Goal: Task Accomplishment & Management: Use online tool/utility

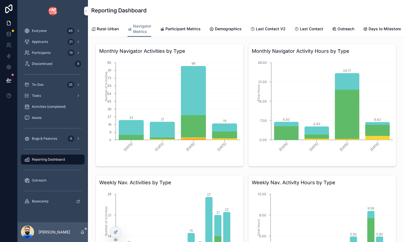
scroll to position [0, 259]
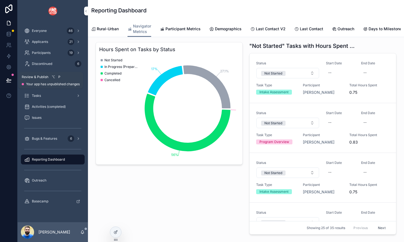
click at [7, 77] on button at bounding box center [9, 80] width 12 height 15
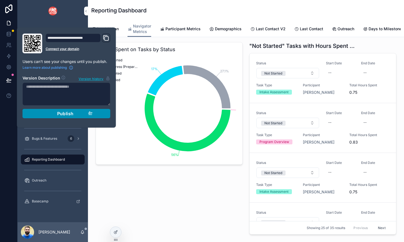
click at [52, 114] on div "Publish" at bounding box center [66, 113] width 52 height 5
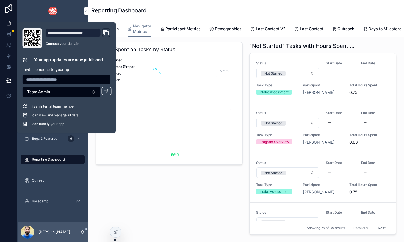
scroll to position [0, 259]
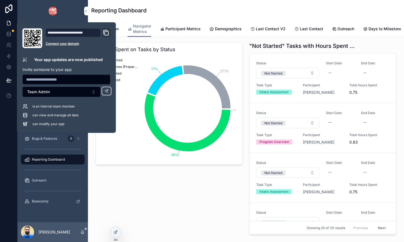
click at [131, 182] on div "Hours Spent on Tasks by Status 27.1% 17% 56% Not Started In Progress (Preparing…" at bounding box center [169, 139] width 154 height 199
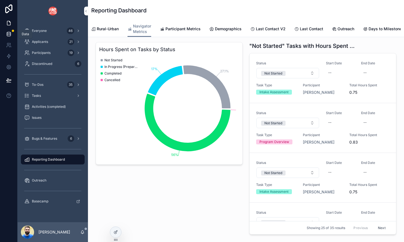
click at [9, 34] on icon at bounding box center [8, 33] width 5 height 5
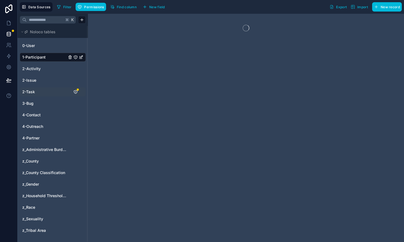
click at [28, 91] on span "2-Task" at bounding box center [28, 91] width 13 height 5
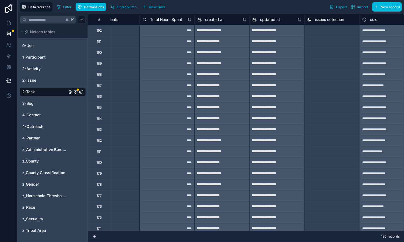
scroll to position [0, 751]
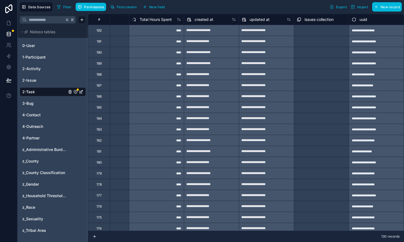
click at [150, 9] on button "New field" at bounding box center [154, 7] width 26 height 8
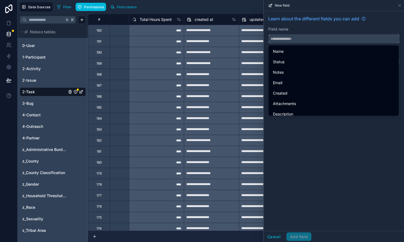
click at [283, 39] on input "text" at bounding box center [334, 38] width 131 height 9
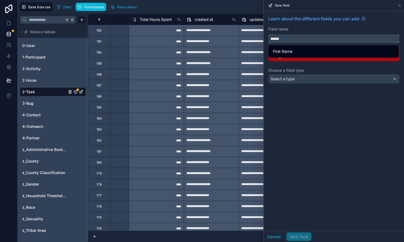
click at [268, 34] on button "*****" at bounding box center [333, 38] width 131 height 9
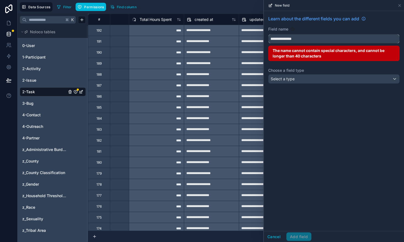
click at [268, 34] on button "**********" at bounding box center [333, 38] width 131 height 9
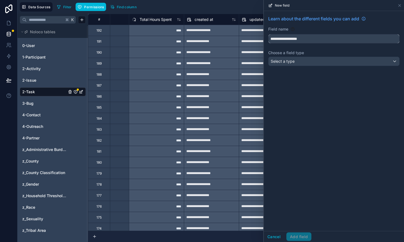
type input "**********"
click at [301, 62] on div "Select a type" at bounding box center [334, 61] width 131 height 9
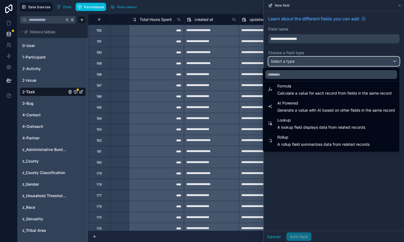
scroll to position [159, 0]
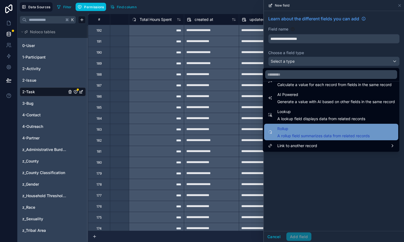
click at [300, 131] on span "Rollup" at bounding box center [323, 128] width 92 height 7
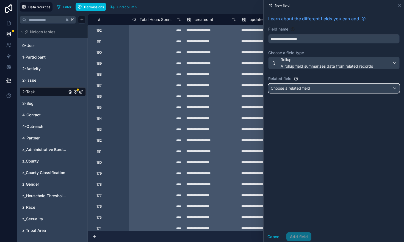
click at [296, 88] on span "Choose a related field" at bounding box center [290, 88] width 39 height 5
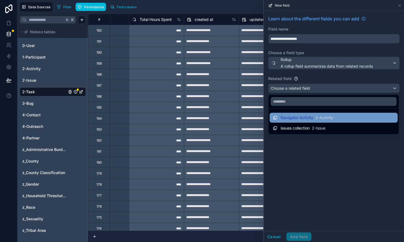
click at [298, 120] on div "Navigator Activity 2-Activity" at bounding box center [303, 117] width 60 height 7
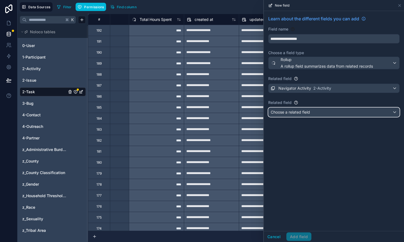
click at [295, 114] on span "Choose a related field" at bounding box center [290, 112] width 39 height 5
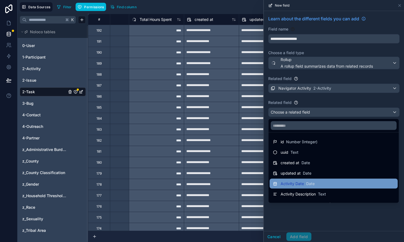
click at [320, 184] on div "Activity Date Date" at bounding box center [333, 183] width 121 height 7
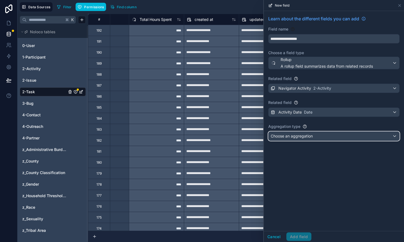
click at [315, 137] on div "Choose an aggregation" at bounding box center [334, 136] width 131 height 9
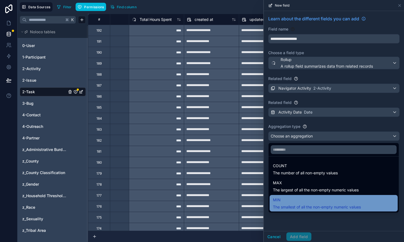
click at [331, 204] on span "The smallest of all the non-empty numeric values" at bounding box center [317, 206] width 88 height 5
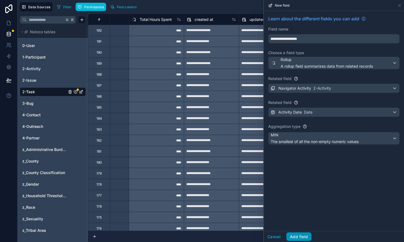
click at [300, 235] on button "Add field" at bounding box center [298, 236] width 25 height 9
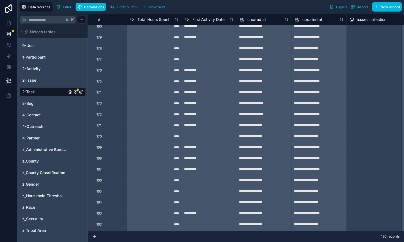
scroll to position [0, 754]
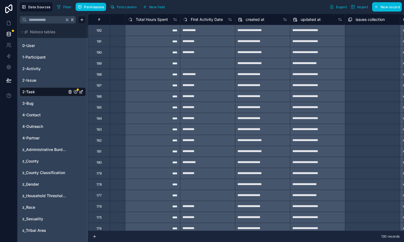
click at [159, 6] on span "New field" at bounding box center [157, 7] width 16 height 4
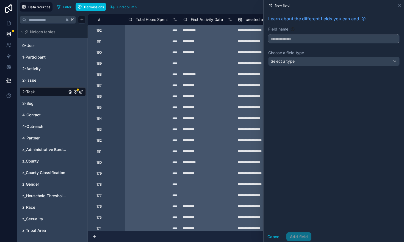
click at [296, 38] on input "text" at bounding box center [334, 38] width 131 height 9
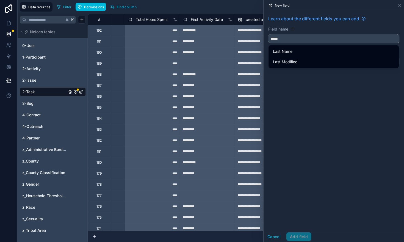
click at [268, 34] on button "****" at bounding box center [333, 38] width 131 height 9
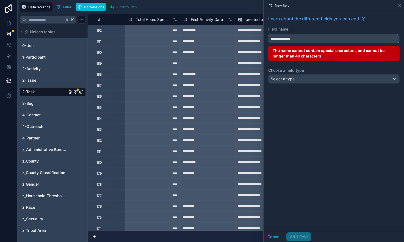
click at [268, 34] on button "**********" at bounding box center [333, 38] width 131 height 9
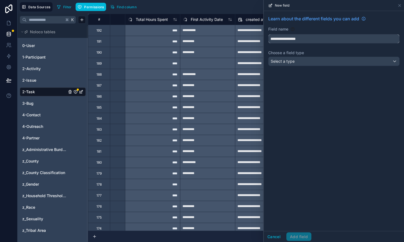
type input "**********"
click at [296, 59] on div "Select a type" at bounding box center [334, 61] width 131 height 9
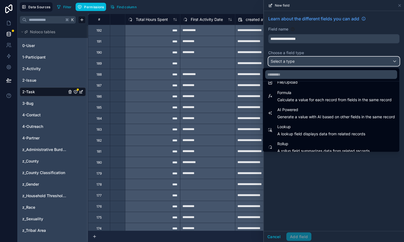
scroll to position [159, 0]
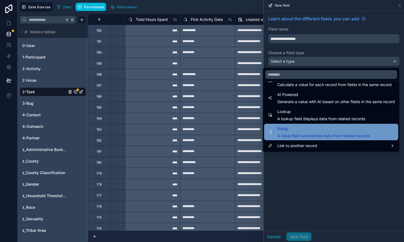
click at [300, 136] on span "A rollup field summarizes data from related records" at bounding box center [323, 135] width 92 height 5
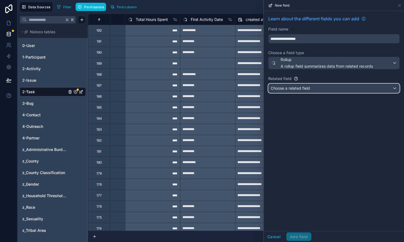
click at [283, 89] on span "Choose a related field" at bounding box center [290, 88] width 39 height 5
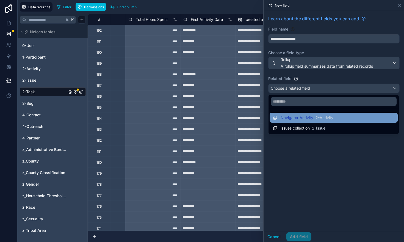
click at [281, 116] on span "Navigator Activity" at bounding box center [297, 117] width 33 height 5
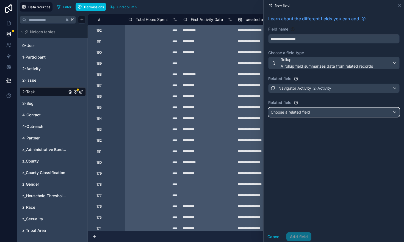
click at [283, 113] on span "Choose a related field" at bounding box center [290, 112] width 39 height 5
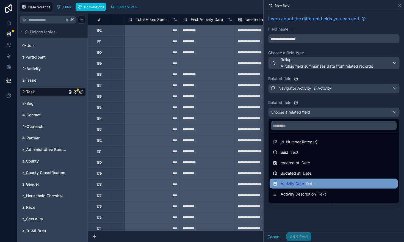
click at [293, 185] on span "Activity Date" at bounding box center [292, 183] width 23 height 5
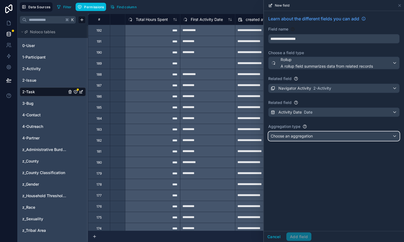
click at [295, 136] on span "Choose an aggregation" at bounding box center [292, 136] width 42 height 5
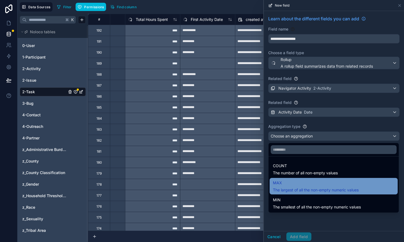
click at [293, 187] on span "The largest of all the non-empty numeric values" at bounding box center [316, 189] width 86 height 5
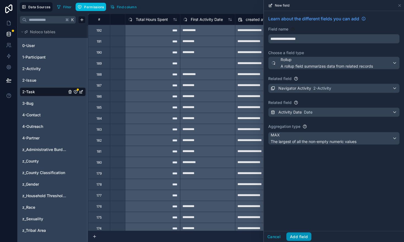
click at [297, 236] on button "Add field" at bounding box center [298, 236] width 25 height 9
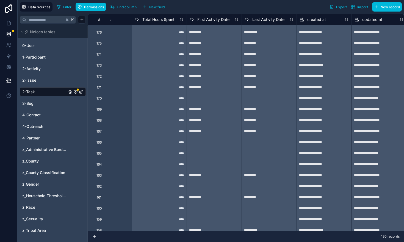
scroll to position [0, 748]
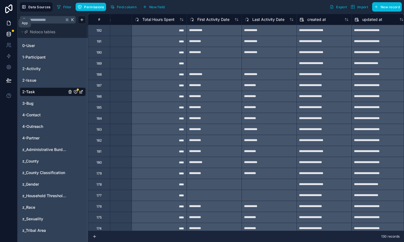
click at [7, 23] on icon at bounding box center [8, 22] width 5 height 5
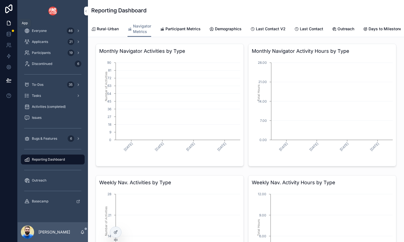
scroll to position [0, 259]
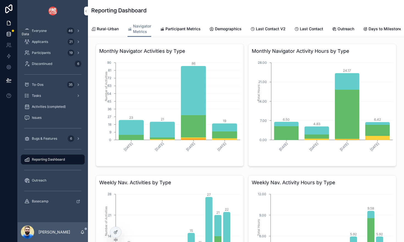
click at [9, 33] on icon at bounding box center [8, 33] width 5 height 5
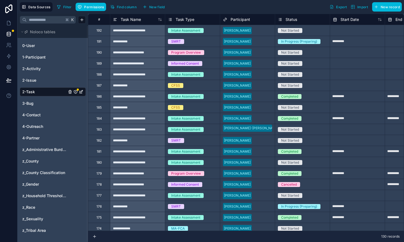
click at [76, 92] on icon "2-Task" at bounding box center [75, 92] width 4 height 4
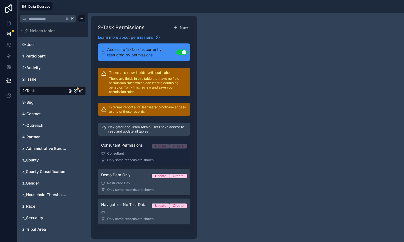
click at [152, 158] on span "Only some records are shown" at bounding box center [130, 160] width 46 height 4
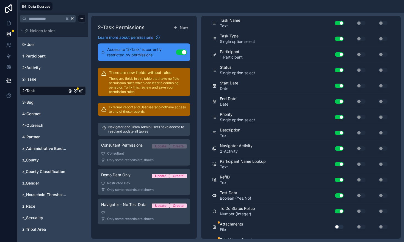
scroll to position [189, 0]
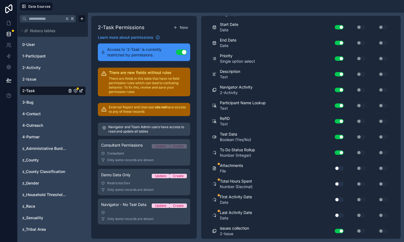
click at [340, 167] on button "Use setting" at bounding box center [339, 168] width 9 height 4
click at [338, 186] on div "Use setting" at bounding box center [337, 183] width 18 height 9
click at [340, 185] on button "Use setting" at bounding box center [339, 184] width 9 height 4
click at [339, 199] on button "Use setting" at bounding box center [339, 199] width 9 height 4
click at [339, 215] on button "Use setting" at bounding box center [339, 215] width 9 height 4
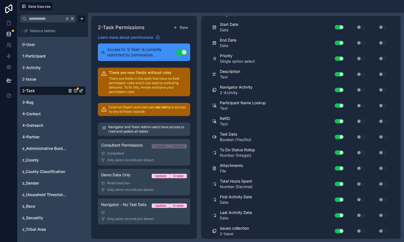
scroll to position [0, 0]
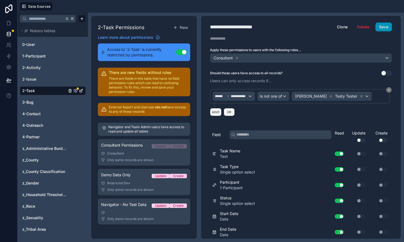
click at [383, 30] on button "Save" at bounding box center [383, 27] width 16 height 9
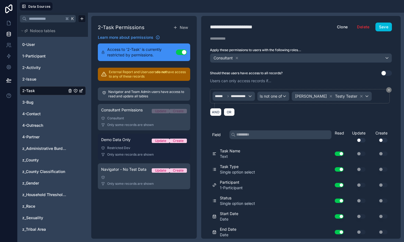
click at [128, 144] on div "Demo Data Only Update Create" at bounding box center [144, 141] width 86 height 8
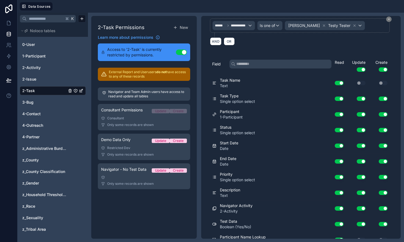
scroll to position [189, 0]
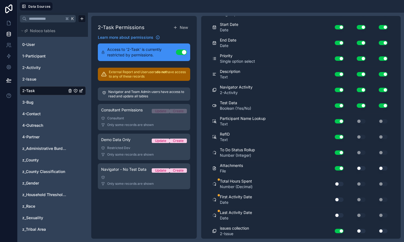
click at [339, 184] on button "Use setting" at bounding box center [339, 184] width 9 height 4
click at [338, 200] on button "Use setting" at bounding box center [339, 199] width 9 height 4
click at [338, 213] on button "Use setting" at bounding box center [339, 215] width 9 height 4
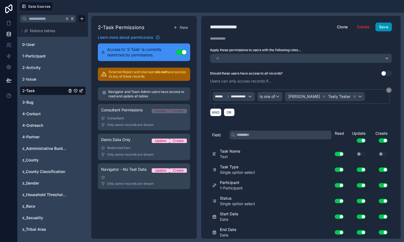
click at [384, 27] on button "Save" at bounding box center [383, 27] width 16 height 9
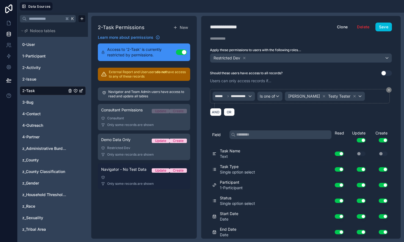
click at [132, 175] on link "Navigator - No Test Data Update Create Only some records are shown" at bounding box center [144, 176] width 92 height 26
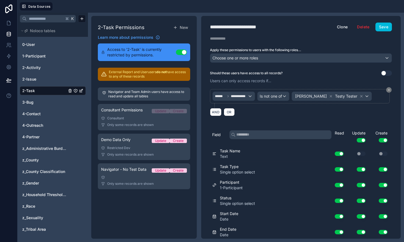
scroll to position [189, 0]
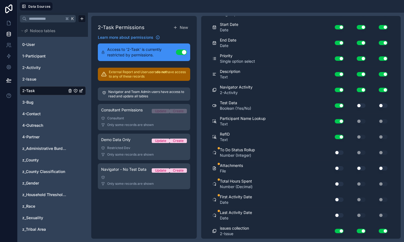
click at [339, 151] on button "Use setting" at bounding box center [339, 152] width 9 height 4
click at [338, 165] on div "Use setting" at bounding box center [337, 168] width 18 height 9
click at [338, 169] on button "Use setting" at bounding box center [339, 168] width 9 height 4
click at [336, 183] on button "Use setting" at bounding box center [339, 184] width 9 height 4
click at [337, 194] on div "First Activity Date Date Use setting Use setting Use setting" at bounding box center [301, 200] width 178 height 16
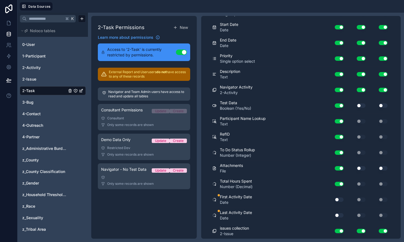
click at [339, 216] on button "Use setting" at bounding box center [339, 215] width 9 height 4
click at [338, 198] on button "Use setting" at bounding box center [339, 199] width 9 height 4
click at [362, 168] on button "Use setting" at bounding box center [361, 168] width 9 height 4
click at [380, 167] on button "Use setting" at bounding box center [383, 168] width 9 height 4
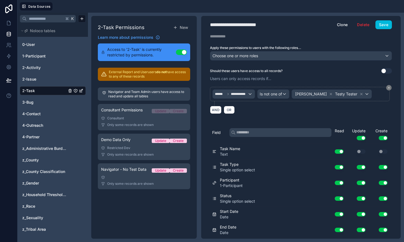
scroll to position [0, 0]
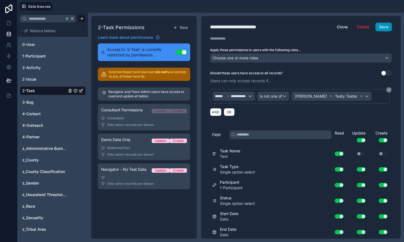
click at [383, 26] on button "Save" at bounding box center [383, 27] width 16 height 9
click at [8, 21] on icon at bounding box center [8, 22] width 5 height 5
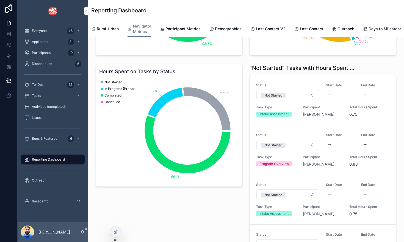
scroll to position [503, 0]
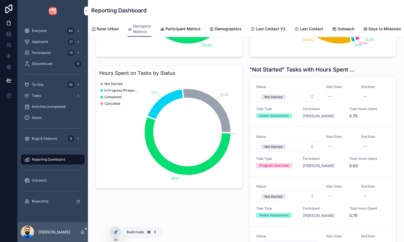
click at [118, 234] on icon at bounding box center [116, 232] width 4 height 4
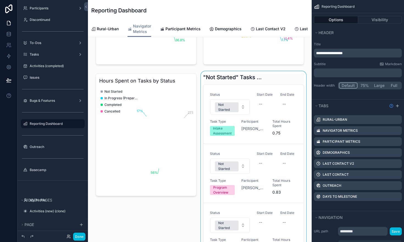
scroll to position [0, 167]
click at [271, 74] on div "scrollable content" at bounding box center [253, 170] width 107 height 199
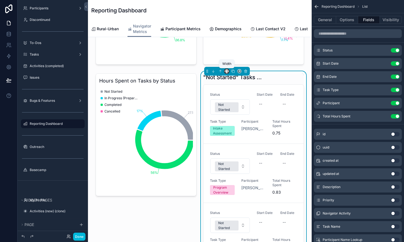
click at [226, 71] on icon "scrollable content" at bounding box center [227, 71] width 4 height 4
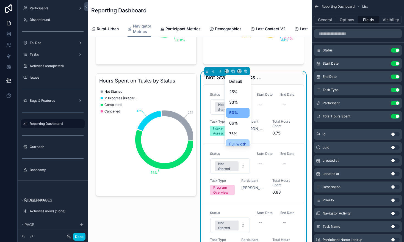
click at [233, 142] on span "Full width" at bounding box center [237, 144] width 17 height 7
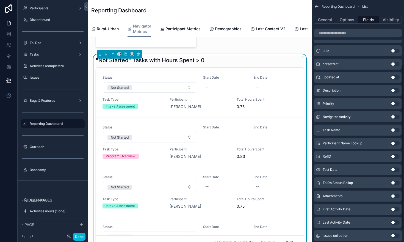
scroll to position [111, 0]
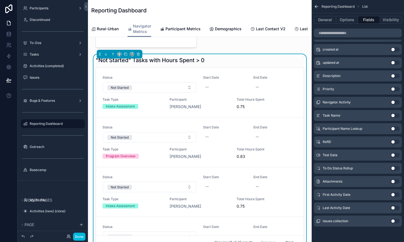
click at [393, 195] on button "Use setting" at bounding box center [395, 194] width 9 height 4
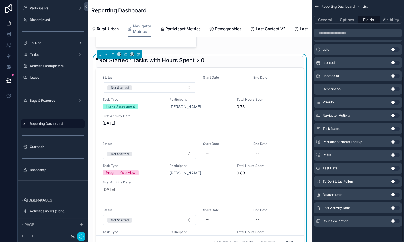
scroll to position [0, 167]
click at [396, 208] on button "Use setting" at bounding box center [395, 208] width 9 height 4
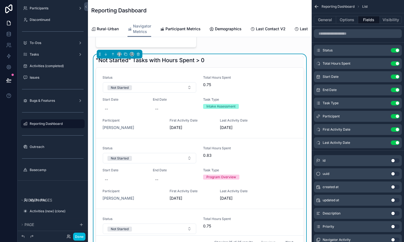
click at [0, 0] on icon "scrollable content" at bounding box center [0, 0] width 0 height 0
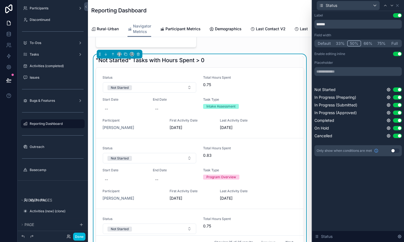
click at [329, 44] on button "Default" at bounding box center [324, 43] width 18 height 6
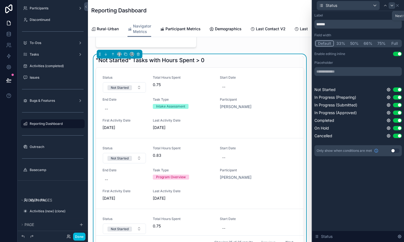
click at [392, 5] on icon at bounding box center [392, 5] width 4 height 4
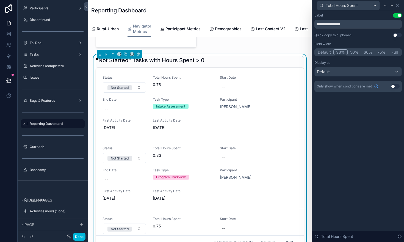
click at [323, 53] on button "Default" at bounding box center [324, 52] width 18 height 6
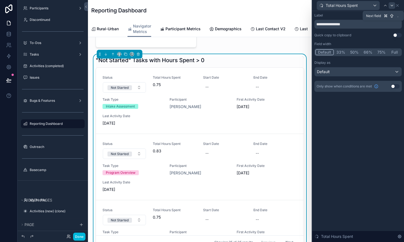
click at [391, 5] on icon at bounding box center [392, 5] width 4 height 4
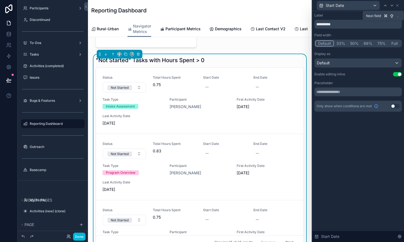
click at [391, 5] on icon at bounding box center [392, 5] width 4 height 4
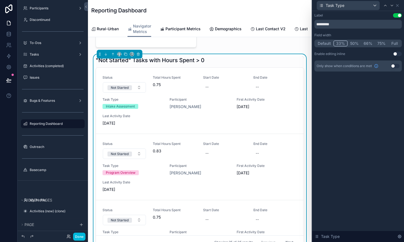
click at [323, 42] on button "Default" at bounding box center [324, 43] width 18 height 6
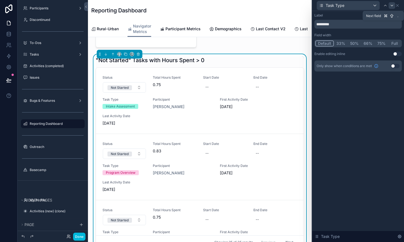
click at [391, 5] on icon at bounding box center [392, 5] width 4 height 4
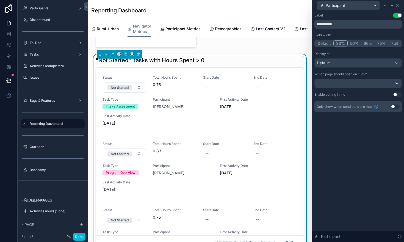
click at [323, 45] on button "Default" at bounding box center [324, 43] width 18 height 6
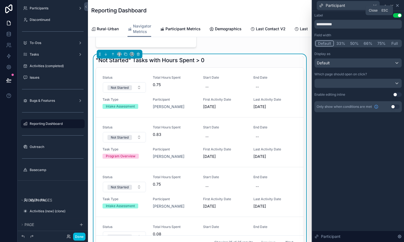
click at [398, 5] on icon at bounding box center [397, 5] width 2 height 2
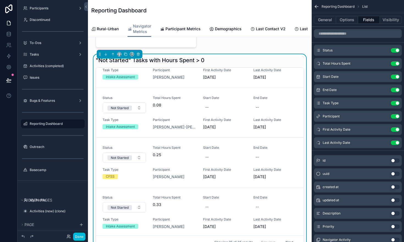
scroll to position [53, 0]
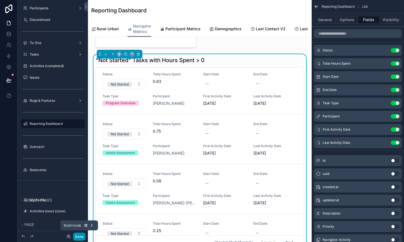
click at [82, 235] on button "Done" at bounding box center [79, 237] width 12 height 8
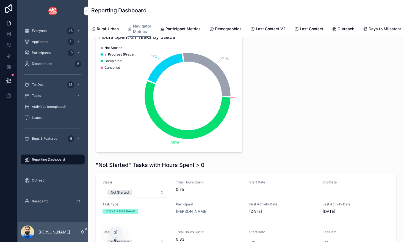
scroll to position [517, 0]
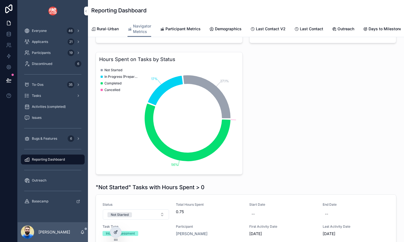
click at [116, 233] on icon at bounding box center [116, 232] width 4 height 4
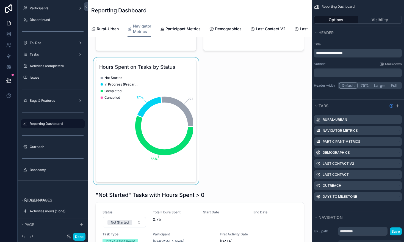
scroll to position [0, 167]
click at [141, 147] on div "scrollable content" at bounding box center [145, 120] width 107 height 127
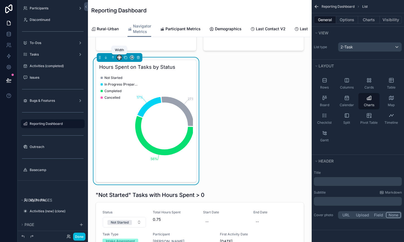
click at [120, 57] on icon "scrollable content" at bounding box center [119, 58] width 4 height 4
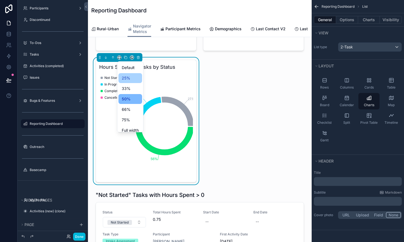
click at [127, 79] on span "25%" at bounding box center [126, 78] width 9 height 7
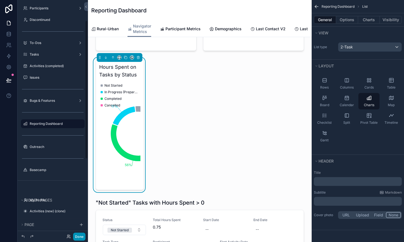
click at [82, 234] on button "Done" at bounding box center [79, 237] width 12 height 8
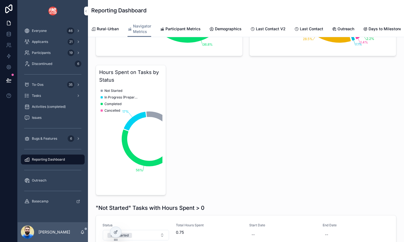
scroll to position [503, 0]
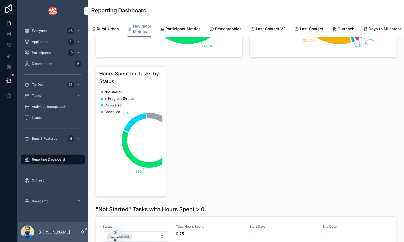
click at [112, 125] on div "Not Started In Progress (Preparing) Completed Cancelled" at bounding box center [119, 142] width 37 height 106
click at [115, 231] on icon at bounding box center [115, 232] width 2 height 2
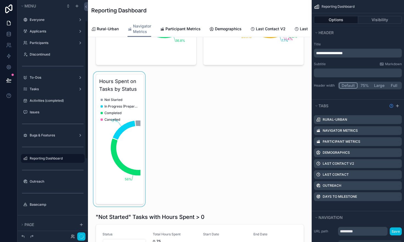
scroll to position [0, 167]
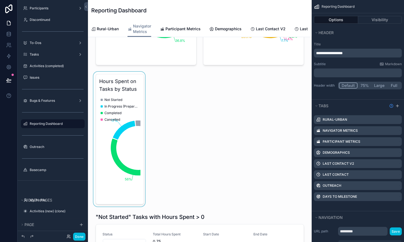
click at [127, 86] on div "scrollable content" at bounding box center [119, 139] width 54 height 135
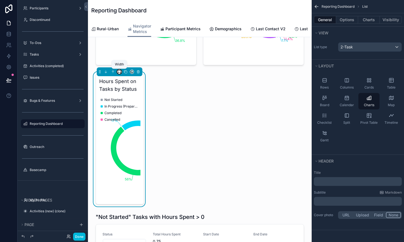
click at [119, 71] on icon "scrollable content" at bounding box center [119, 72] width 4 height 4
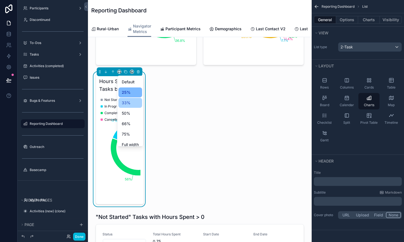
click at [126, 100] on span "33%" at bounding box center [126, 102] width 9 height 7
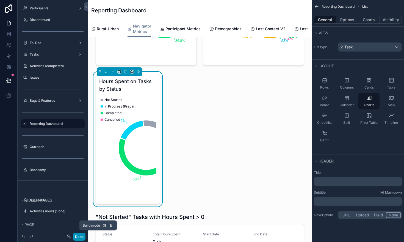
click at [81, 234] on button "Done" at bounding box center [79, 237] width 12 height 8
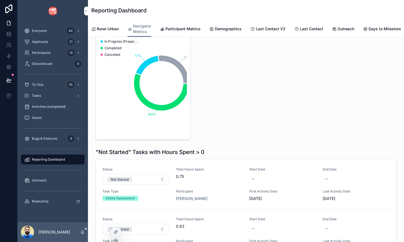
scroll to position [583, 0]
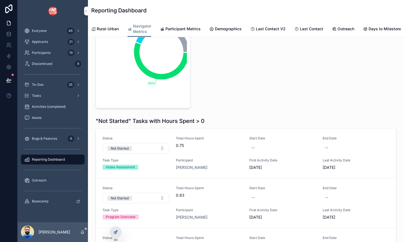
click at [117, 230] on icon at bounding box center [116, 232] width 4 height 4
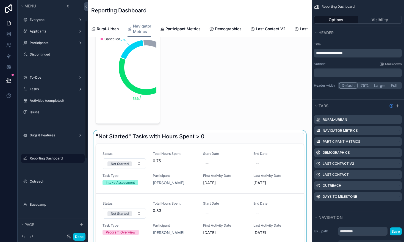
click at [233, 131] on div "scrollable content" at bounding box center [199, 229] width 215 height 199
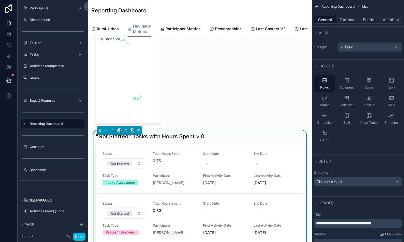
scroll to position [0, 167]
click at [120, 131] on icon "scrollable content" at bounding box center [120, 131] width 1 height 0
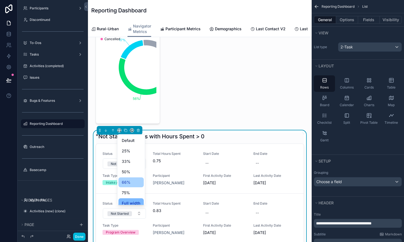
click at [130, 180] on span "66%" at bounding box center [126, 182] width 9 height 7
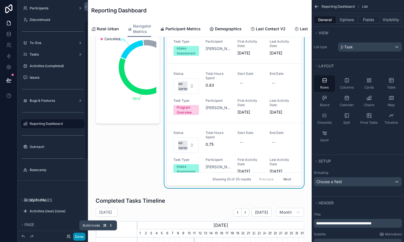
click at [81, 237] on button "Done" at bounding box center [79, 237] width 12 height 8
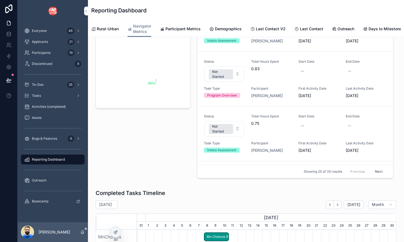
scroll to position [0, 0]
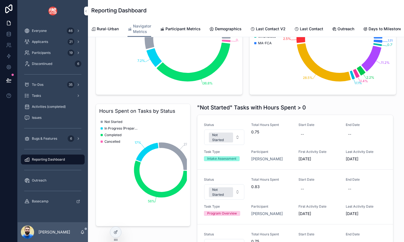
click at [144, 231] on div "Hours Spent on Tasks by Status 27.1% 17% 56% Not Started In Progress (Preparing…" at bounding box center [142, 200] width 101 height 199
click at [117, 232] on icon at bounding box center [116, 232] width 4 height 4
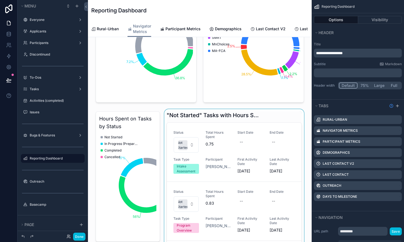
scroll to position [0, 167]
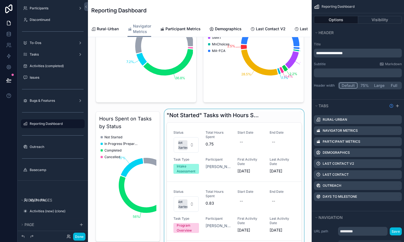
click at [256, 133] on div "scrollable content" at bounding box center [234, 208] width 142 height 199
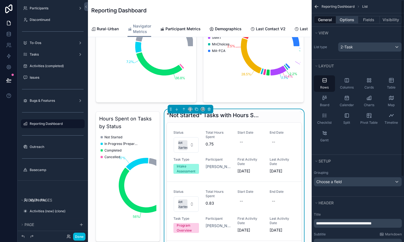
click at [343, 19] on button "Options" at bounding box center [347, 20] width 22 height 8
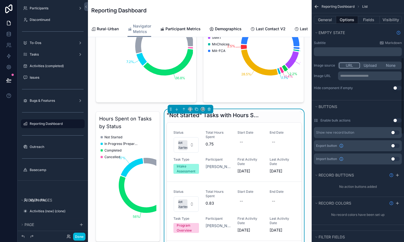
scroll to position [192, 0]
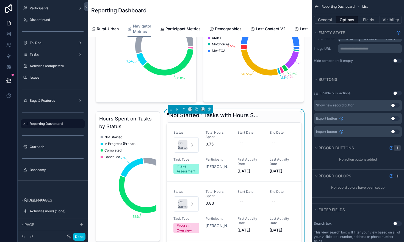
click at [398, 149] on icon "scrollable content" at bounding box center [397, 148] width 4 height 4
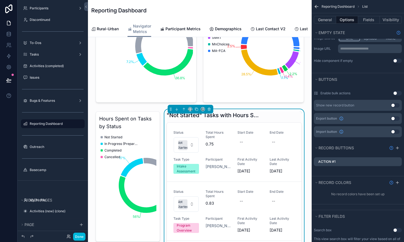
scroll to position [0, 167]
click at [0, 0] on icon "scrollable content" at bounding box center [0, 0] width 0 height 0
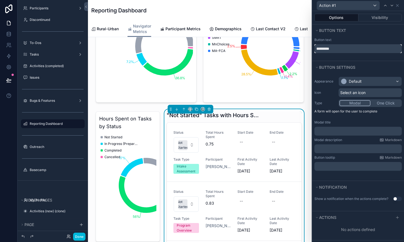
click at [334, 48] on input "*********" at bounding box center [357, 48] width 87 height 9
type input "**********"
click at [364, 80] on div "Default" at bounding box center [370, 81] width 63 height 9
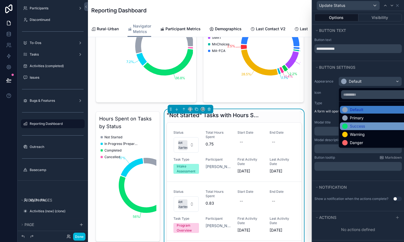
click at [359, 124] on div "Success" at bounding box center [357, 125] width 15 height 5
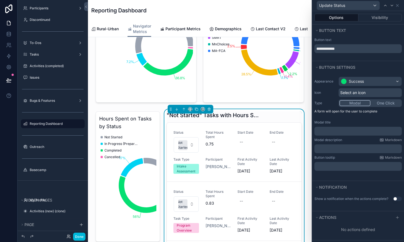
click at [352, 103] on button "Modal" at bounding box center [354, 103] width 31 height 6
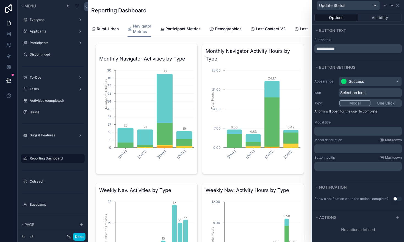
scroll to position [192, 0]
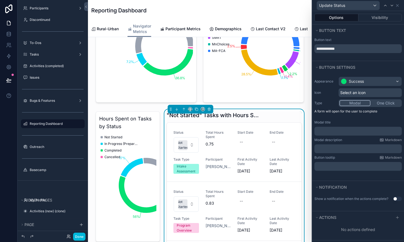
click at [325, 131] on p "﻿" at bounding box center [359, 130] width 84 height 5
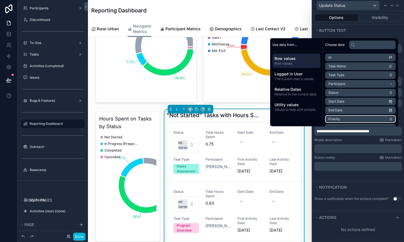
scroll to position [0, 167]
click at [399, 118] on div "**********" at bounding box center [358, 123] width 92 height 98
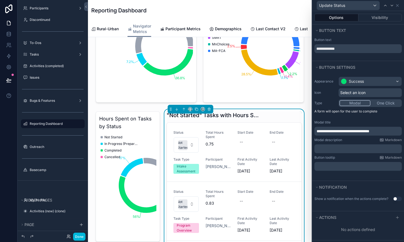
click at [339, 148] on p "﻿" at bounding box center [359, 148] width 84 height 5
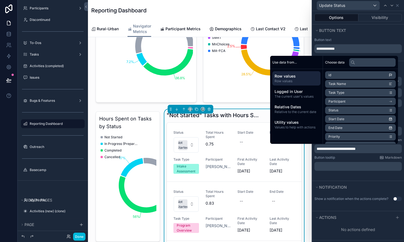
scroll to position [0, 0]
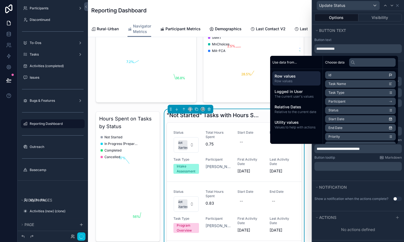
click at [351, 160] on div "Button tooltip Markdown ﻿" at bounding box center [357, 162] width 87 height 15
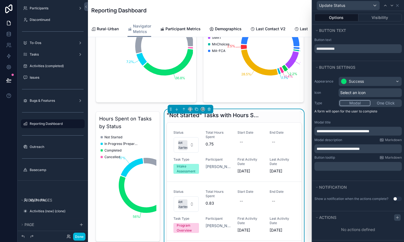
click at [398, 218] on icon at bounding box center [397, 217] width 4 height 4
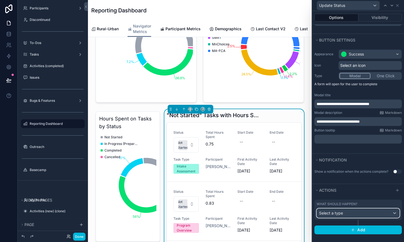
click at [394, 212] on div "Select a type" at bounding box center [358, 213] width 82 height 9
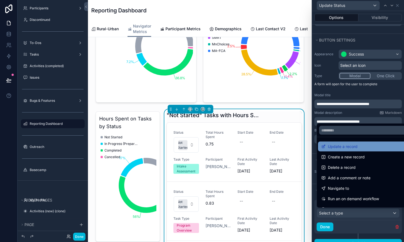
click at [378, 149] on div "Update a record" at bounding box center [364, 146] width 86 height 7
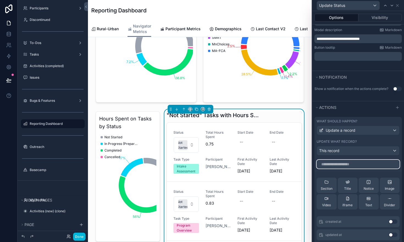
click at [364, 166] on input "text" at bounding box center [358, 164] width 83 height 9
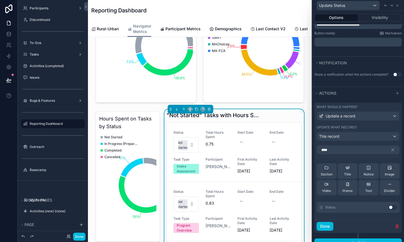
click at [391, 206] on button "Use setting" at bounding box center [393, 207] width 9 height 4
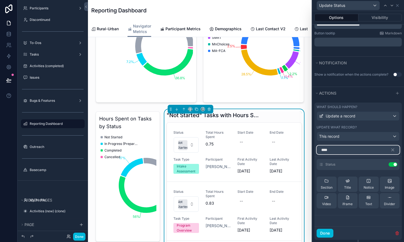
click at [376, 149] on input "****" at bounding box center [358, 149] width 83 height 9
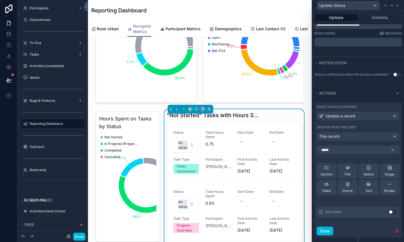
click at [392, 212] on button "Use setting" at bounding box center [393, 212] width 9 height 4
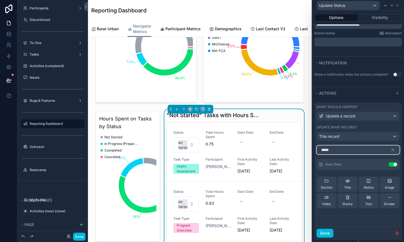
click at [375, 150] on input "*****" at bounding box center [358, 149] width 83 height 9
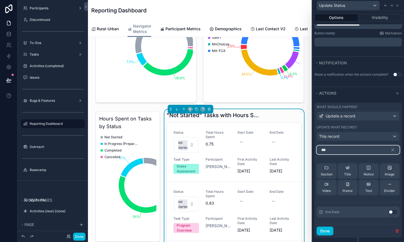
type input "***"
click at [393, 211] on button "Use setting" at bounding box center [393, 212] width 9 height 4
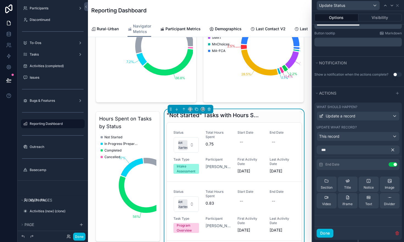
click at [392, 150] on icon "button" at bounding box center [393, 150] width 2 height 2
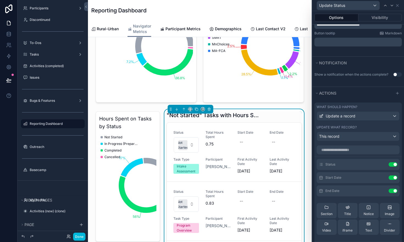
click at [0, 0] on icon at bounding box center [0, 0] width 0 height 0
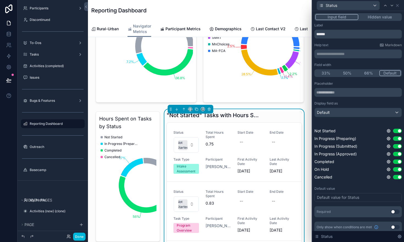
click at [396, 129] on button "Use setting" at bounding box center [397, 131] width 9 height 4
click at [393, 187] on div "Default value" at bounding box center [357, 188] width 87 height 4
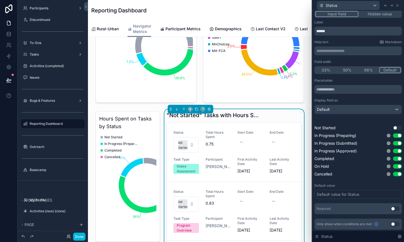
scroll to position [4, 0]
click at [397, 206] on button "Use setting" at bounding box center [395, 208] width 9 height 4
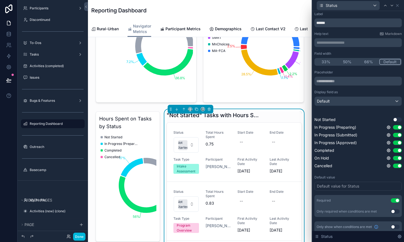
scroll to position [15, 0]
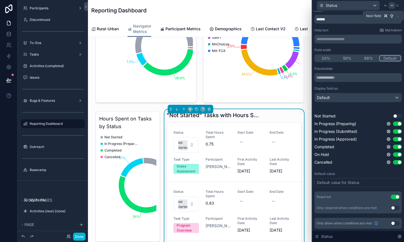
click at [393, 4] on icon at bounding box center [392, 5] width 4 height 4
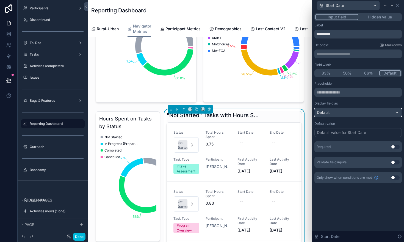
click at [381, 112] on div "Default" at bounding box center [358, 112] width 87 height 9
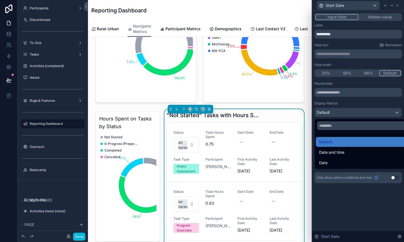
click at [358, 103] on div at bounding box center [358, 121] width 92 height 242
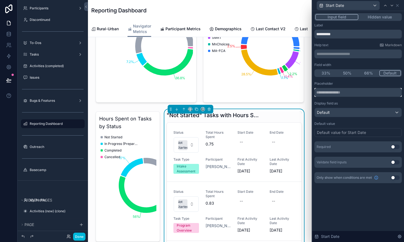
click at [352, 93] on input "text" at bounding box center [357, 92] width 87 height 9
click at [348, 86] on div "Placeholder" at bounding box center [357, 88] width 87 height 15
click at [349, 132] on div "Default value for Start Date" at bounding box center [341, 132] width 49 height 5
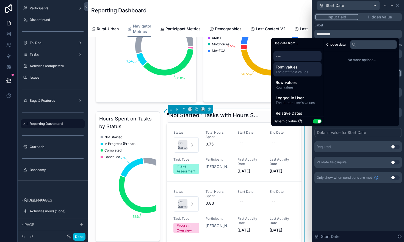
click at [301, 69] on span "Form values" at bounding box center [298, 66] width 44 height 5
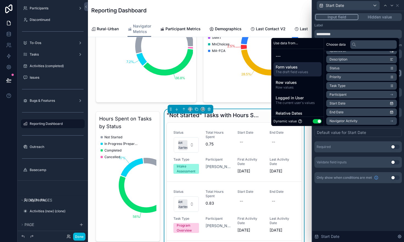
scroll to position [35, 0]
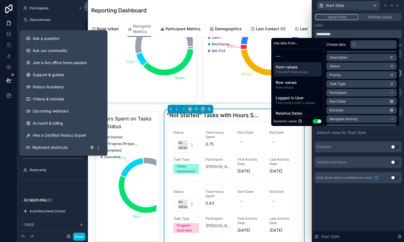
click at [9, 98] on icon at bounding box center [9, 95] width 4 height 4
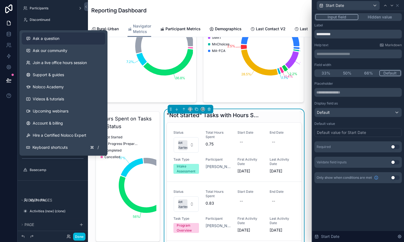
click at [41, 41] on button "Ask a question" at bounding box center [64, 38] width 84 height 12
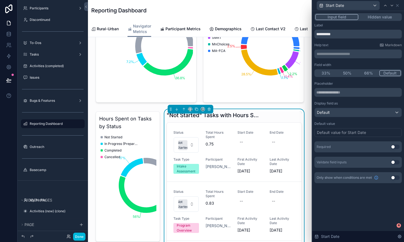
click at [334, 133] on div "Default value for Start Date" at bounding box center [341, 132] width 49 height 5
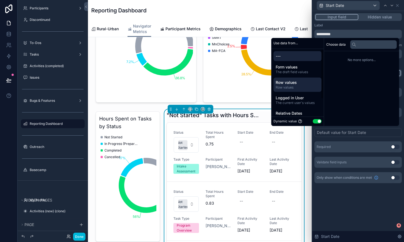
click at [304, 82] on span "Row values" at bounding box center [298, 82] width 44 height 5
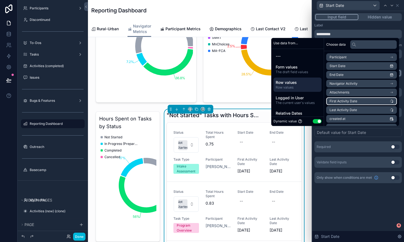
click at [344, 101] on span "First Activity Date" at bounding box center [344, 101] width 28 height 4
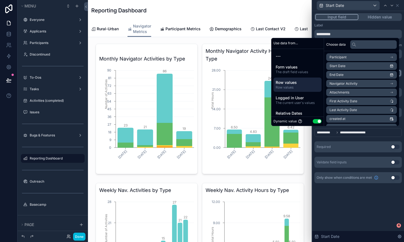
scroll to position [192, 0]
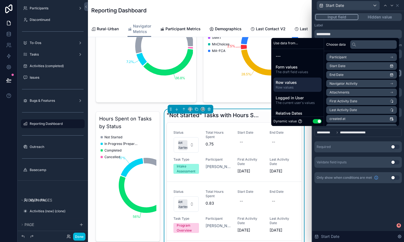
click at [326, 198] on div "**********" at bounding box center [358, 126] width 92 height 231
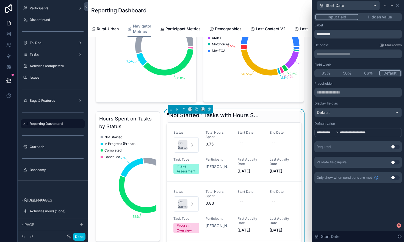
click at [397, 147] on button "Use setting" at bounding box center [395, 147] width 9 height 4
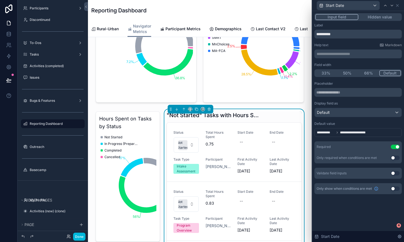
scroll to position [0, 167]
click at [396, 158] on button "Use setting" at bounding box center [395, 158] width 9 height 4
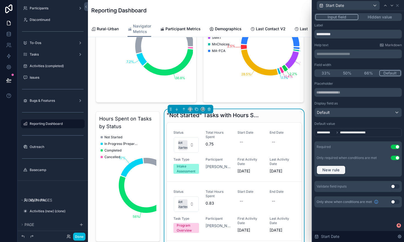
click at [339, 168] on span "New rule" at bounding box center [331, 169] width 22 height 5
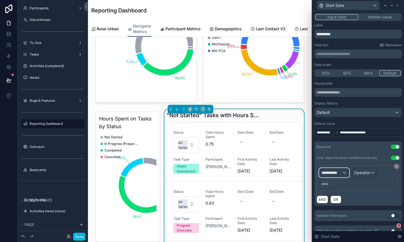
click at [338, 174] on span "**********" at bounding box center [332, 172] width 20 height 5
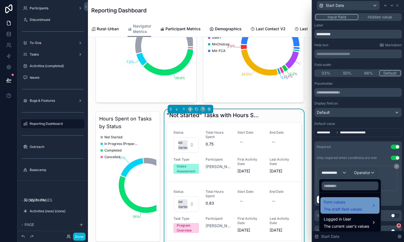
click at [342, 201] on span "Form values" at bounding box center [343, 202] width 38 height 7
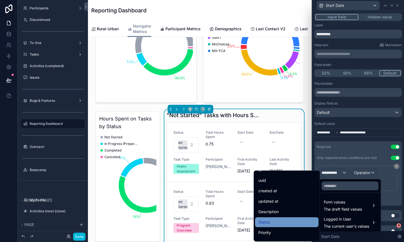
scroll to position [7, 0]
click at [285, 220] on div "Status" at bounding box center [286, 222] width 57 height 7
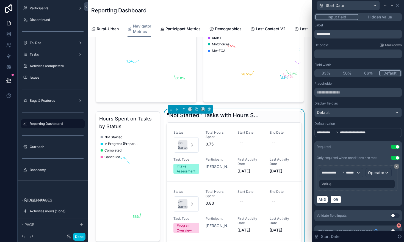
scroll to position [0, 167]
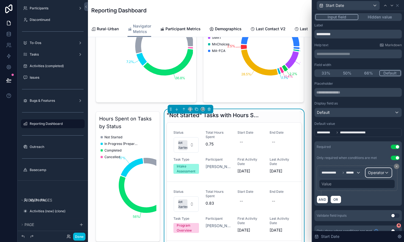
click at [372, 175] on span "Operator" at bounding box center [376, 172] width 16 height 5
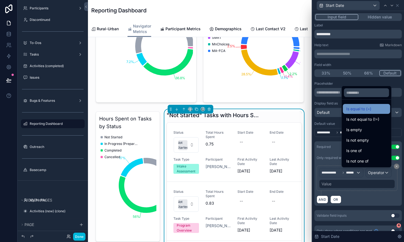
click at [361, 111] on span "Is equal to (=)" at bounding box center [358, 109] width 25 height 7
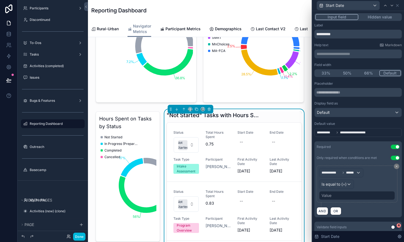
click at [333, 196] on div "Value" at bounding box center [357, 195] width 76 height 9
click at [366, 199] on div "Value" at bounding box center [357, 195] width 76 height 9
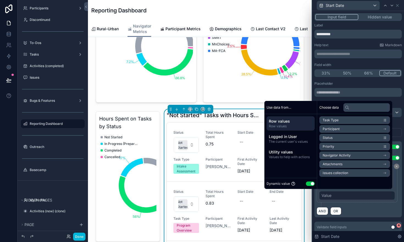
click at [397, 180] on div "**********" at bounding box center [357, 183] width 81 height 37
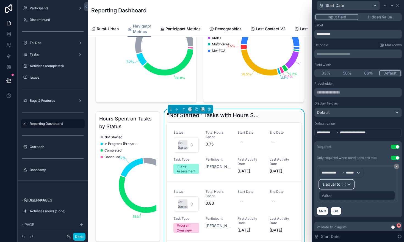
click at [348, 184] on div "Is equal to (=)" at bounding box center [336, 184] width 34 height 9
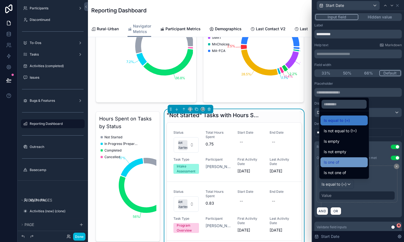
click at [344, 165] on div "Is one of" at bounding box center [344, 162] width 41 height 7
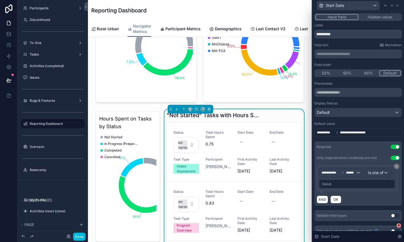
click at [329, 185] on div "Value" at bounding box center [327, 183] width 10 height 5
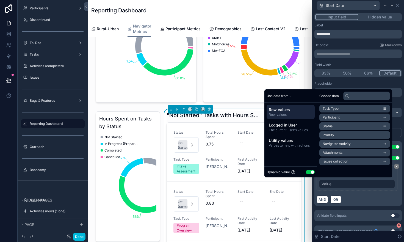
click at [306, 171] on button "Use setting" at bounding box center [310, 172] width 9 height 4
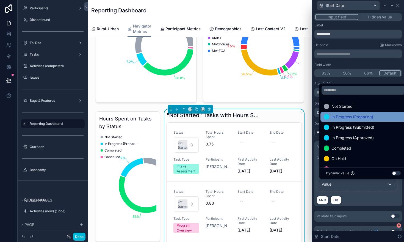
click at [341, 121] on div "In Progress (Preparing)" at bounding box center [363, 117] width 86 height 10
click at [339, 117] on span "In Progress (Submitted)" at bounding box center [352, 117] width 43 height 7
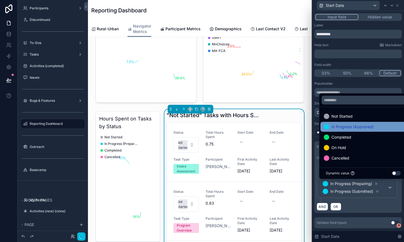
click at [336, 127] on span "In Progress (Approved)" at bounding box center [352, 126] width 42 height 7
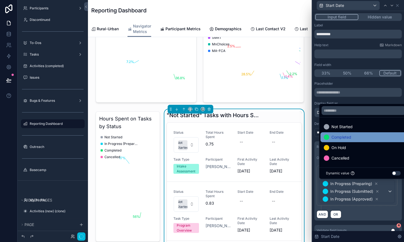
click at [334, 135] on span "Completed" at bounding box center [341, 137] width 20 height 7
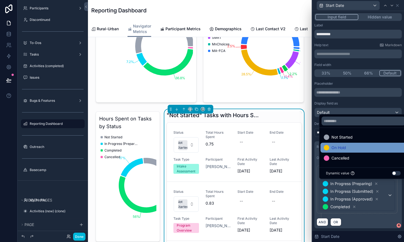
click at [342, 148] on span "On Hold" at bounding box center [338, 147] width 15 height 7
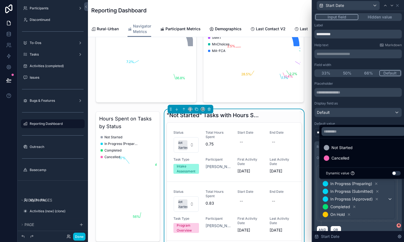
click at [346, 123] on div "Not Started Cancelled Dynamic value Use setting" at bounding box center [356, 151] width 75 height 56
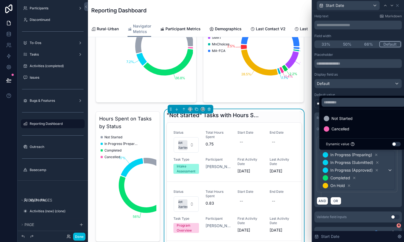
scroll to position [29, 0]
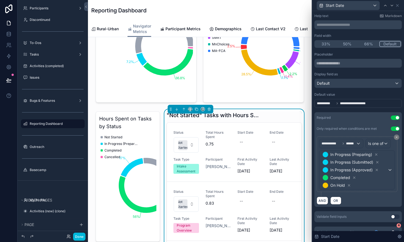
click at [343, 210] on div "**********" at bounding box center [357, 137] width 87 height 170
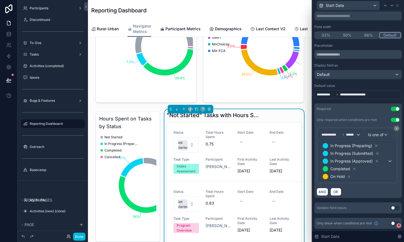
scroll to position [0, 0]
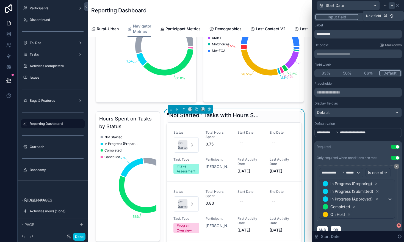
click at [391, 6] on icon at bounding box center [392, 5] width 4 height 4
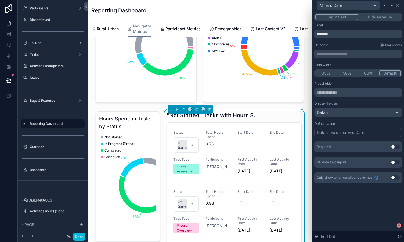
click at [395, 145] on button "Use setting" at bounding box center [395, 147] width 9 height 4
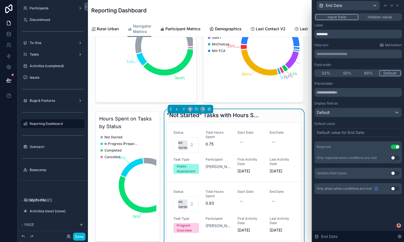
scroll to position [0, 167]
click at [395, 158] on button "Use setting" at bounding box center [395, 158] width 9 height 4
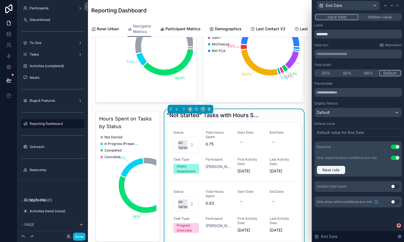
click at [333, 170] on span "New rule" at bounding box center [331, 169] width 22 height 5
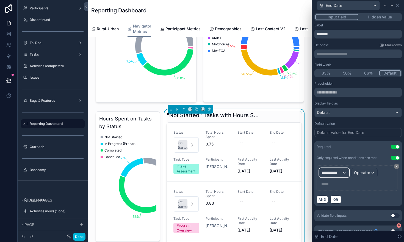
click at [337, 172] on span "**********" at bounding box center [332, 172] width 20 height 5
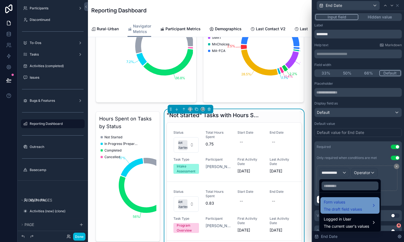
click at [338, 203] on span "Form values" at bounding box center [343, 202] width 38 height 7
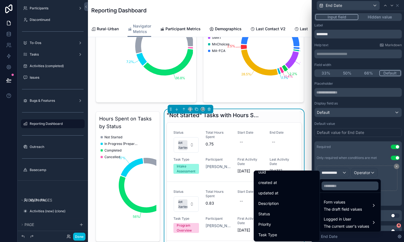
scroll to position [16, 0]
click at [284, 214] on div "Status" at bounding box center [286, 213] width 57 height 7
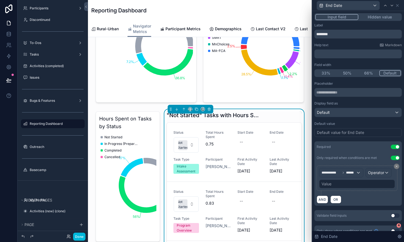
scroll to position [0, 167]
click at [328, 181] on div "Value" at bounding box center [357, 183] width 76 height 9
click at [374, 172] on span "Operator" at bounding box center [376, 172] width 16 height 5
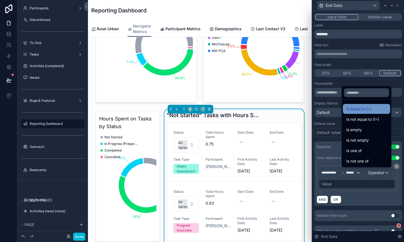
click at [362, 111] on span "Is equal to (=)" at bounding box center [358, 109] width 25 height 7
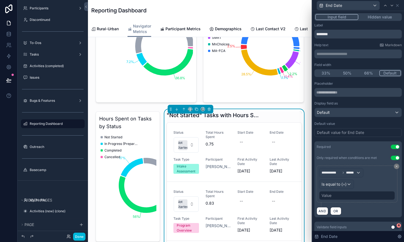
click at [325, 197] on div "Value" at bounding box center [327, 195] width 10 height 5
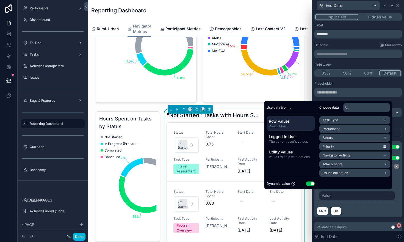
click at [306, 182] on button "Use setting" at bounding box center [310, 183] width 9 height 4
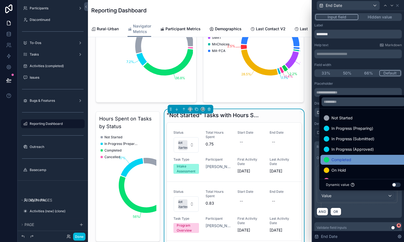
click at [330, 159] on div "Completed" at bounding box center [337, 159] width 27 height 7
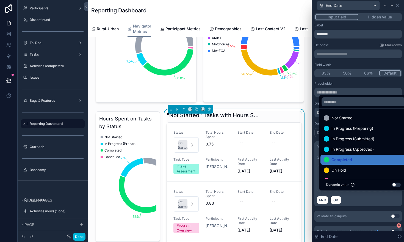
click at [343, 220] on div "**********" at bounding box center [357, 151] width 87 height 140
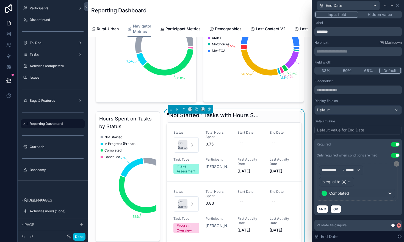
scroll to position [1, 0]
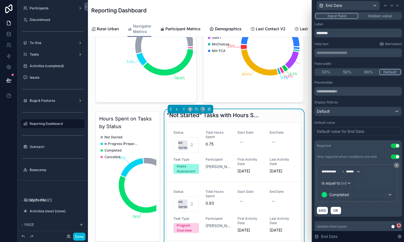
click at [366, 134] on div "Default value for End Date" at bounding box center [357, 131] width 87 height 9
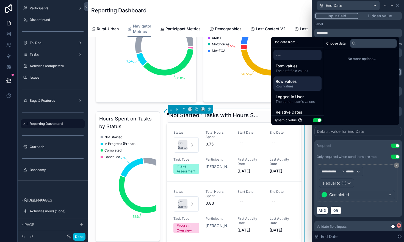
click at [290, 87] on span "Row values" at bounding box center [298, 86] width 44 height 4
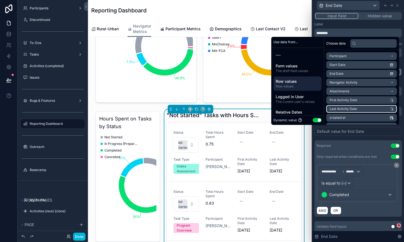
click at [336, 107] on span "Last Activity Date" at bounding box center [343, 109] width 27 height 4
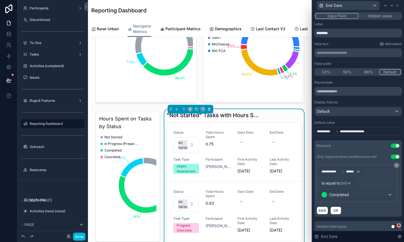
click at [345, 140] on div "**********" at bounding box center [357, 156] width 87 height 152
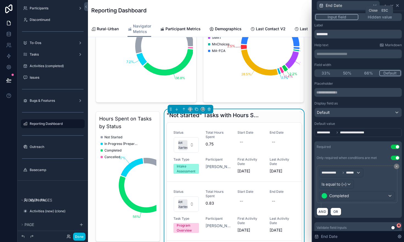
click at [399, 5] on icon at bounding box center [397, 5] width 4 height 4
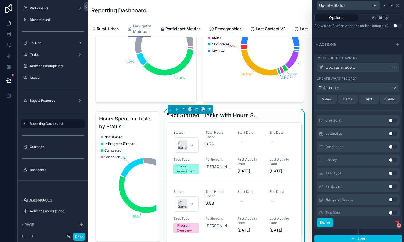
scroll to position [95, 0]
click at [320, 223] on button "Done" at bounding box center [325, 222] width 17 height 9
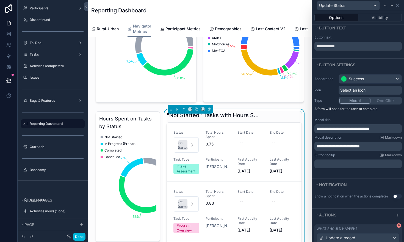
scroll to position [2, 0]
click at [397, 197] on button "Use setting" at bounding box center [397, 197] width 9 height 4
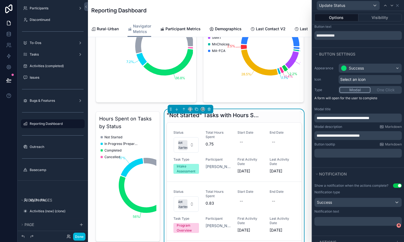
scroll to position [0, 0]
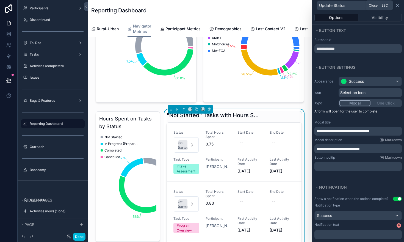
click at [398, 6] on icon at bounding box center [397, 5] width 4 height 4
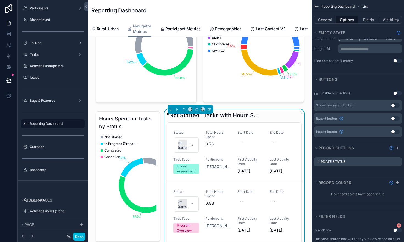
click at [398, 94] on button "Use setting" at bounding box center [397, 93] width 9 height 4
click at [80, 236] on button "Done" at bounding box center [79, 237] width 12 height 8
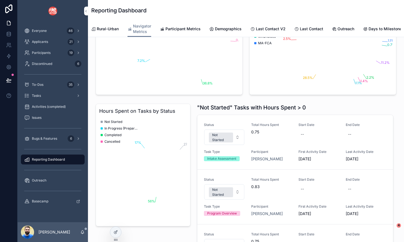
scroll to position [0, 259]
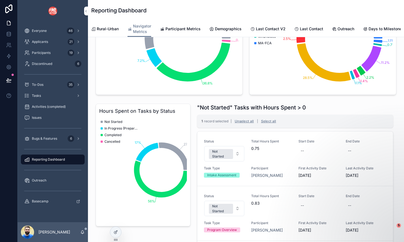
click at [242, 122] on button "Unselect all" at bounding box center [244, 121] width 23 height 9
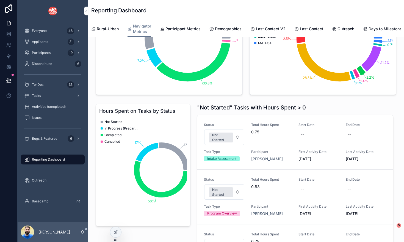
click at [0, 0] on span "Update Status" at bounding box center [0, 0] width 0 height 0
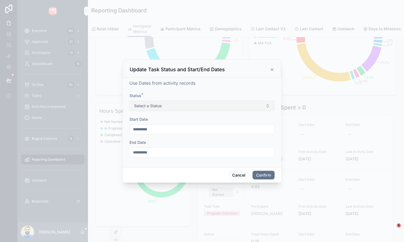
click at [183, 104] on button "Select a Status" at bounding box center [201, 106] width 145 height 10
click at [242, 176] on button "Cancel" at bounding box center [239, 175] width 20 height 9
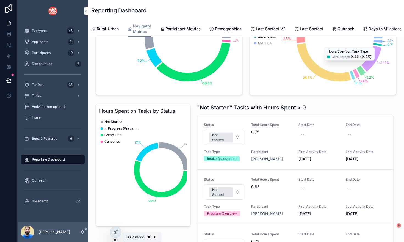
click at [117, 232] on icon at bounding box center [115, 232] width 2 height 2
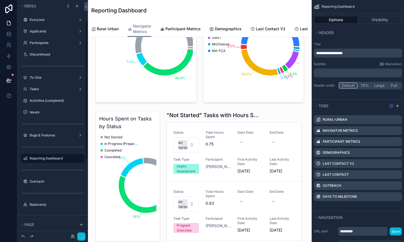
scroll to position [0, 167]
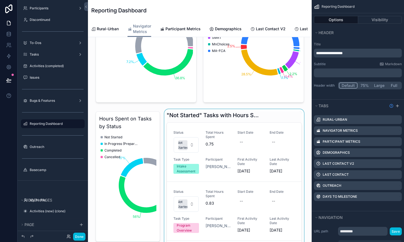
click at [285, 117] on div "scrollable content" at bounding box center [234, 208] width 142 height 199
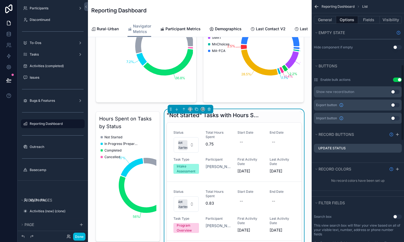
scroll to position [206, 0]
click at [0, 0] on icon "scrollable content" at bounding box center [0, 0] width 0 height 0
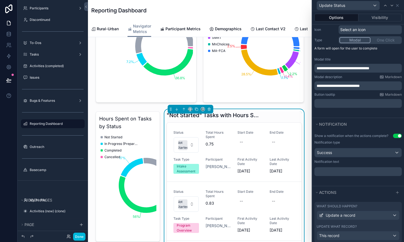
scroll to position [85, 0]
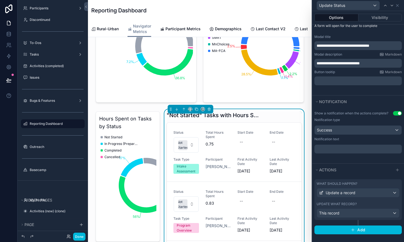
click at [364, 203] on div "Update what record?" at bounding box center [358, 204] width 83 height 4
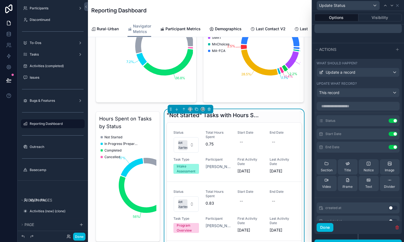
scroll to position [207, 0]
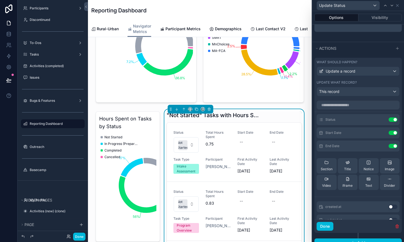
click at [0, 0] on icon at bounding box center [0, 0] width 0 height 0
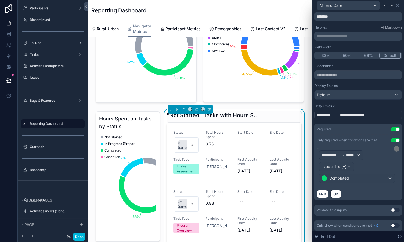
scroll to position [20, 0]
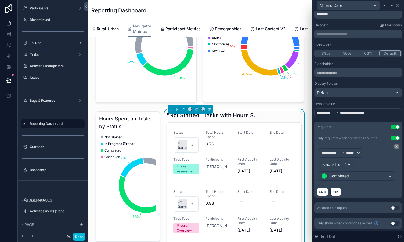
click at [395, 223] on button "Use setting" at bounding box center [395, 223] width 9 height 4
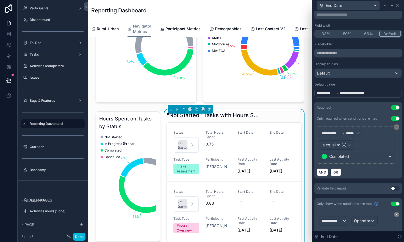
scroll to position [67, 0]
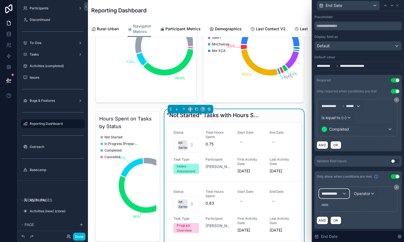
click at [343, 191] on div "**********" at bounding box center [334, 193] width 30 height 9
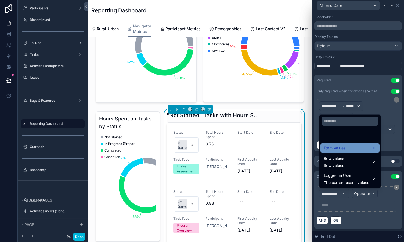
click at [340, 148] on span "Form Values" at bounding box center [335, 148] width 22 height 7
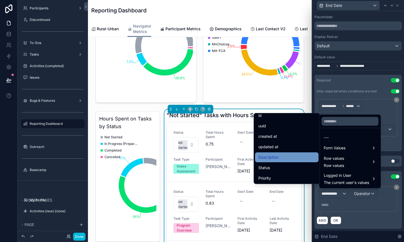
scroll to position [6, 0]
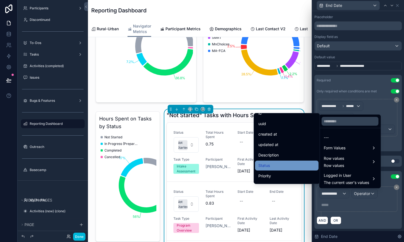
click at [286, 166] on div "Status" at bounding box center [286, 165] width 57 height 7
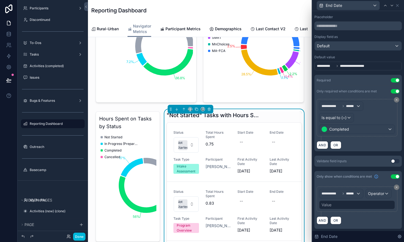
scroll to position [0, 167]
click at [374, 192] on span "Operator" at bounding box center [376, 193] width 16 height 5
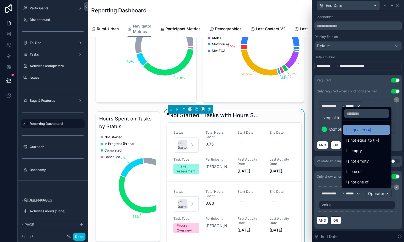
click at [355, 131] on span "Is equal to (=)" at bounding box center [358, 129] width 25 height 7
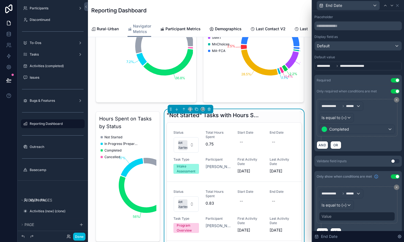
click at [330, 214] on div "Value" at bounding box center [327, 216] width 10 height 5
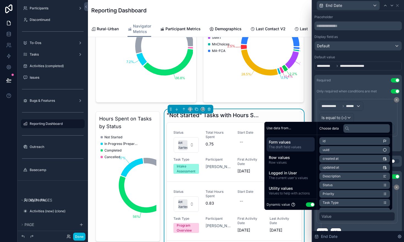
click at [306, 205] on button "Use setting" at bounding box center [310, 204] width 9 height 4
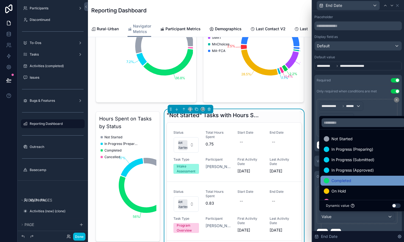
click at [337, 182] on span "Completed" at bounding box center [341, 180] width 20 height 7
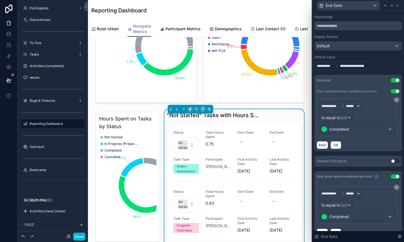
click at [351, 228] on div "AND OR" at bounding box center [358, 232] width 83 height 8
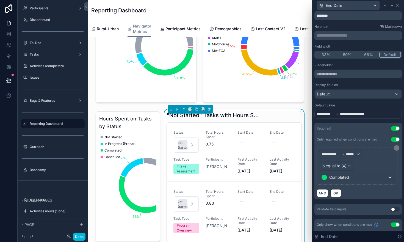
scroll to position [0, 0]
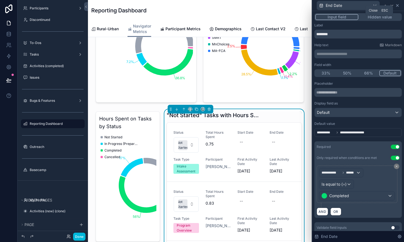
click at [398, 5] on icon at bounding box center [397, 5] width 4 height 4
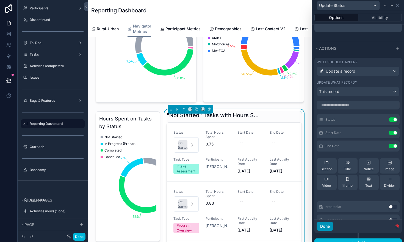
click at [323, 228] on button "Done" at bounding box center [325, 226] width 17 height 9
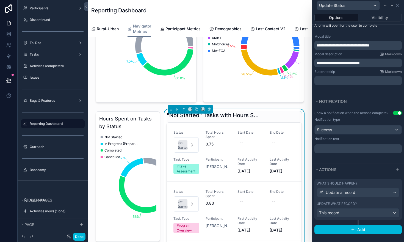
scroll to position [85, 0]
click at [79, 234] on button "Done" at bounding box center [79, 237] width 12 height 8
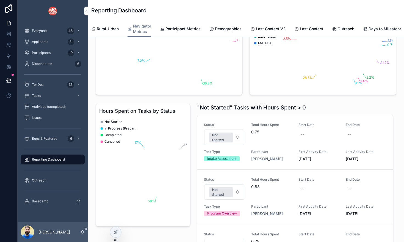
scroll to position [0, 259]
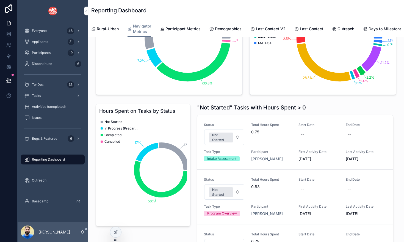
click at [0, 0] on span "Update Status" at bounding box center [0, 0] width 0 height 0
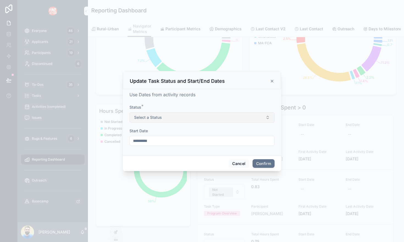
click at [201, 115] on button "Select a Status" at bounding box center [201, 117] width 145 height 10
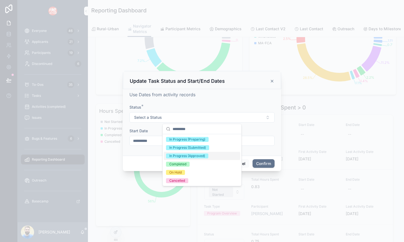
click at [186, 155] on div "In Progress (Approved)" at bounding box center [187, 155] width 36 height 5
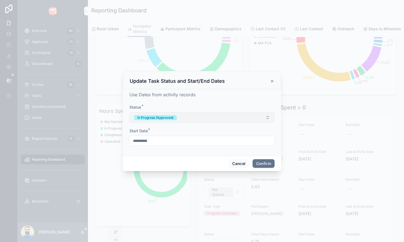
click at [184, 118] on button "In Progress (Approved)" at bounding box center [201, 117] width 145 height 10
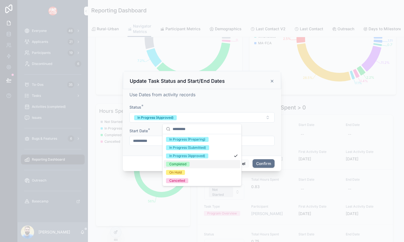
click at [179, 163] on div "Completed" at bounding box center [177, 164] width 17 height 5
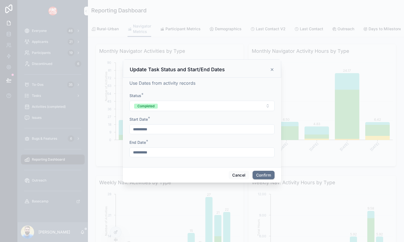
scroll to position [0, 259]
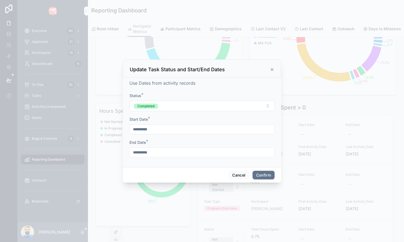
click at [171, 105] on button "Completed" at bounding box center [201, 106] width 145 height 10
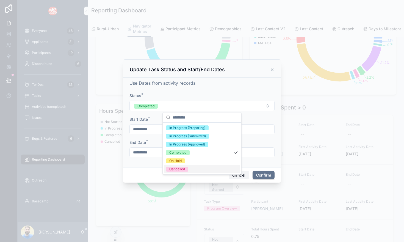
click at [238, 176] on button "Cancel" at bounding box center [239, 175] width 20 height 9
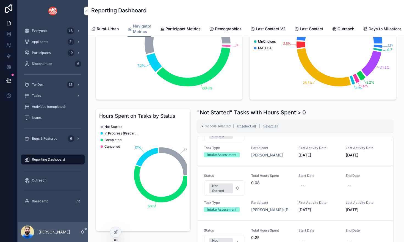
scroll to position [135, 0]
click at [209, 126] on span "records selected" at bounding box center [217, 126] width 26 height 4
click at [268, 125] on button "Select all" at bounding box center [270, 126] width 19 height 9
click at [252, 127] on button "Unselect all" at bounding box center [248, 126] width 23 height 9
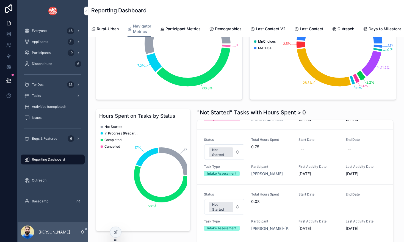
scroll to position [0, 0]
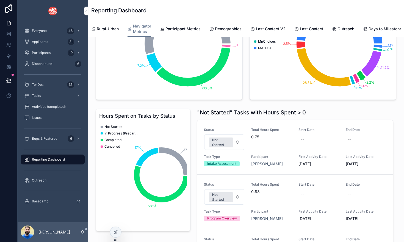
click at [0, 0] on span "Update Status" at bounding box center [0, 0] width 0 height 0
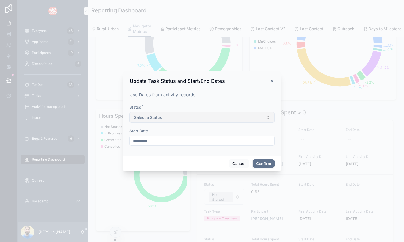
click at [236, 120] on button "Select a Status" at bounding box center [201, 117] width 145 height 10
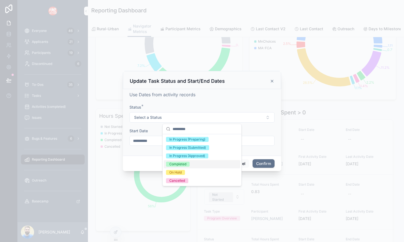
click at [211, 167] on div "Completed" at bounding box center [202, 164] width 76 height 8
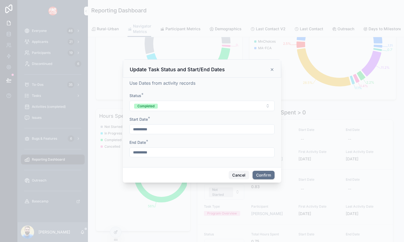
click at [237, 175] on button "Cancel" at bounding box center [239, 175] width 20 height 9
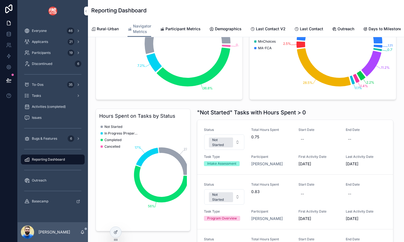
click at [0, 0] on span "Update Status" at bounding box center [0, 0] width 0 height 0
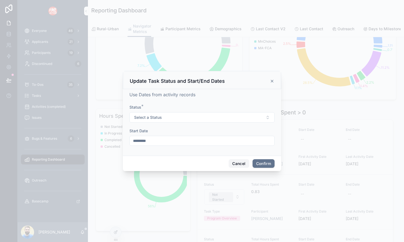
click at [239, 163] on button "Cancel" at bounding box center [239, 163] width 20 height 9
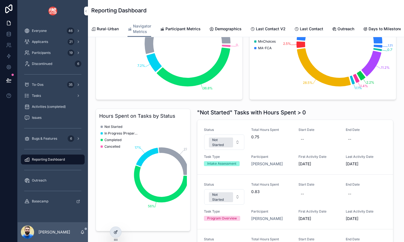
click at [116, 232] on icon at bounding box center [116, 231] width 2 height 2
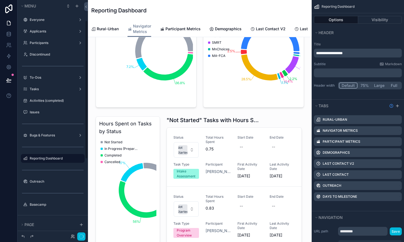
scroll to position [0, 167]
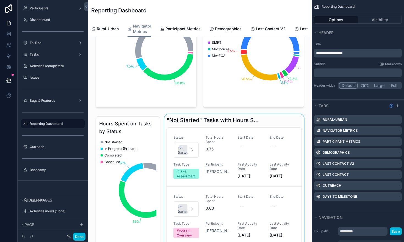
click at [292, 123] on div "scrollable content" at bounding box center [234, 213] width 142 height 199
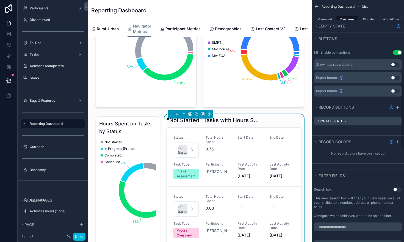
scroll to position [234, 0]
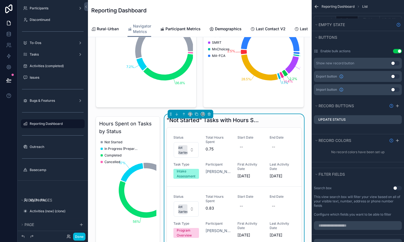
click at [0, 0] on icon "scrollable content" at bounding box center [0, 0] width 0 height 0
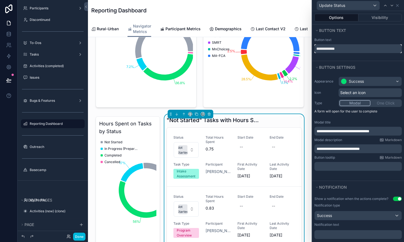
click at [348, 45] on input "**********" at bounding box center [357, 48] width 87 height 9
click at [348, 47] on input "**********" at bounding box center [357, 48] width 87 height 9
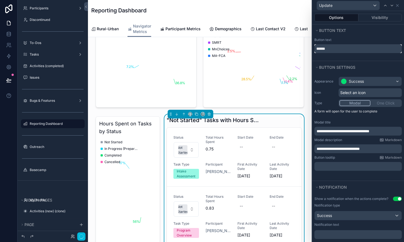
scroll to position [0, 167]
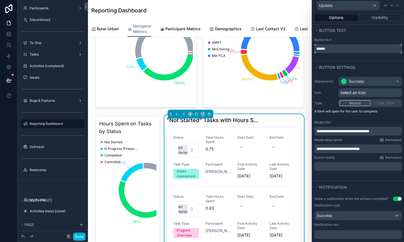
type input "******"
click at [332, 131] on span "**********" at bounding box center [343, 131] width 53 height 4
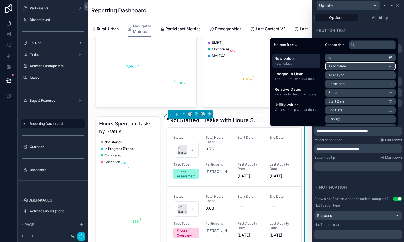
click at [347, 65] on li "Task Name" at bounding box center [360, 66] width 71 height 8
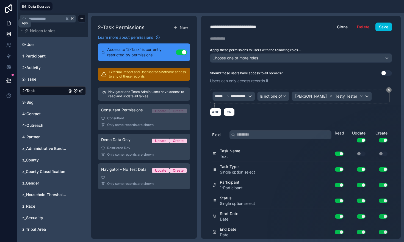
click at [11, 22] on icon at bounding box center [8, 22] width 5 height 5
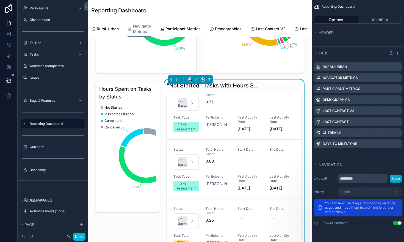
scroll to position [130, 0]
click at [277, 84] on div ""Not Started" Tasks with Hours Spent > 0" at bounding box center [234, 86] width 135 height 8
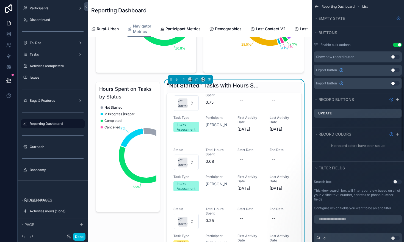
scroll to position [242, 0]
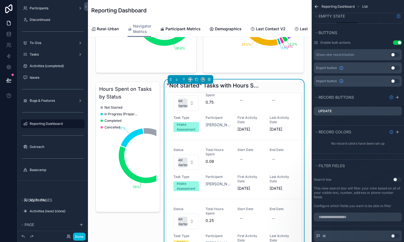
click at [0, 0] on icon "scrollable content" at bounding box center [0, 0] width 0 height 0
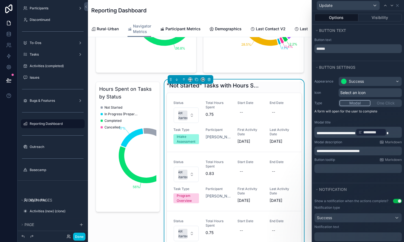
scroll to position [0, 167]
click at [319, 150] on span "**********" at bounding box center [338, 151] width 43 height 4
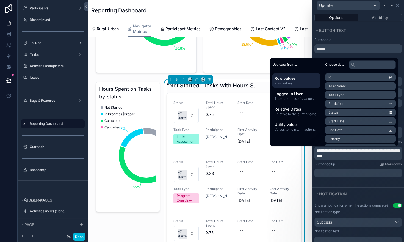
click at [358, 183] on div "**********" at bounding box center [358, 130] width 92 height 114
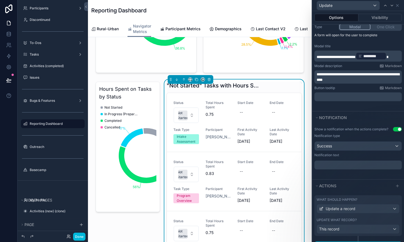
scroll to position [92, 0]
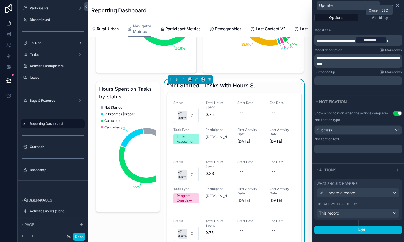
click at [399, 6] on icon at bounding box center [397, 5] width 4 height 4
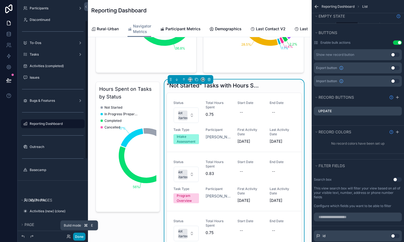
click at [81, 236] on button "Done" at bounding box center [79, 237] width 12 height 8
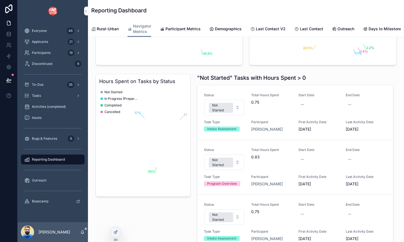
scroll to position [0, 259]
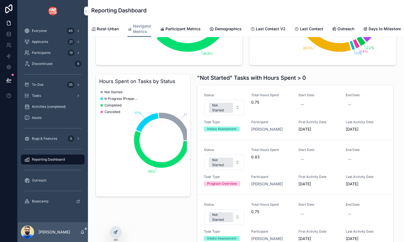
click at [114, 232] on icon at bounding box center [116, 232] width 4 height 4
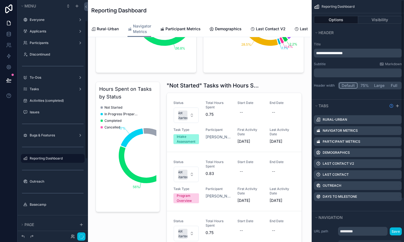
scroll to position [0, 167]
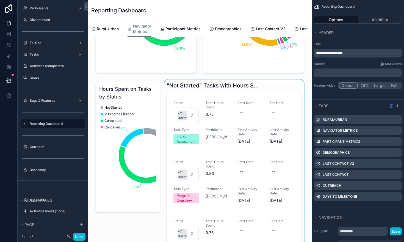
click at [291, 89] on div "scrollable content" at bounding box center [234, 178] width 142 height 199
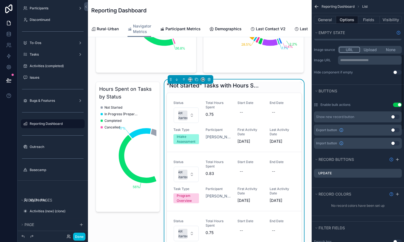
scroll to position [197, 0]
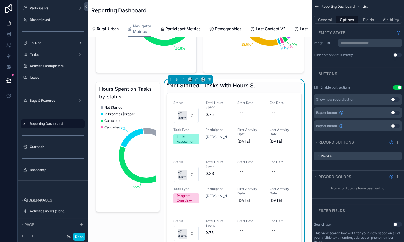
click at [396, 87] on button "Use setting" at bounding box center [397, 87] width 9 height 4
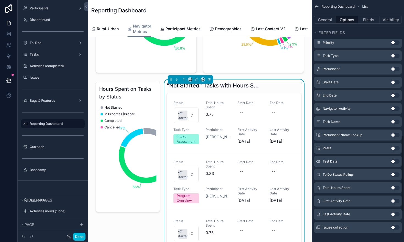
scroll to position [527, 0]
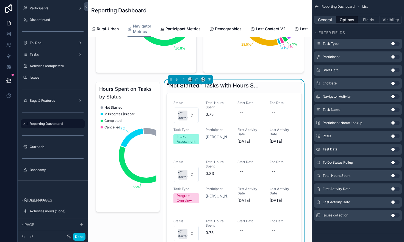
click at [327, 21] on button "General" at bounding box center [325, 20] width 22 height 8
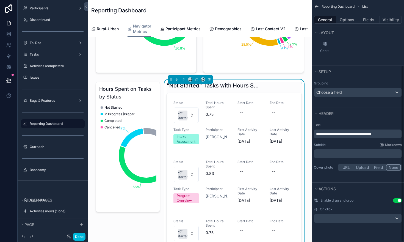
click at [316, 7] on icon "scrollable content" at bounding box center [316, 6] width 5 height 5
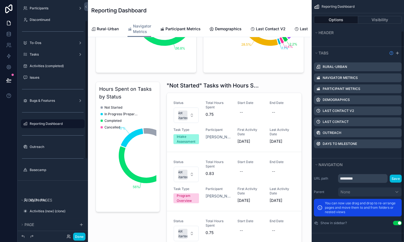
scroll to position [53, 0]
click at [79, 236] on button "button" at bounding box center [81, 236] width 8 height 8
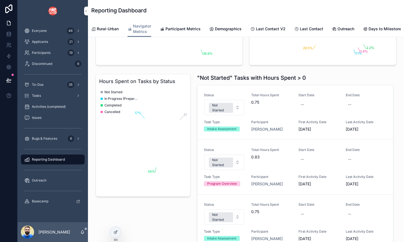
scroll to position [0, 259]
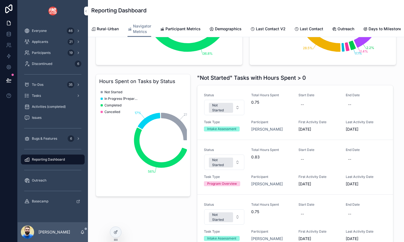
click at [0, 0] on span "Update" at bounding box center [0, 0] width 0 height 0
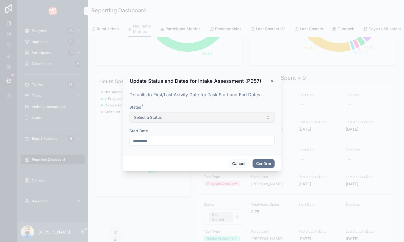
click at [193, 117] on button "Select a Status" at bounding box center [201, 117] width 145 height 10
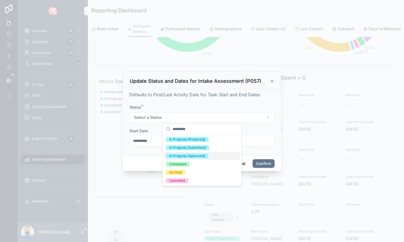
click at [154, 129] on div "Start Date" at bounding box center [201, 130] width 145 height 5
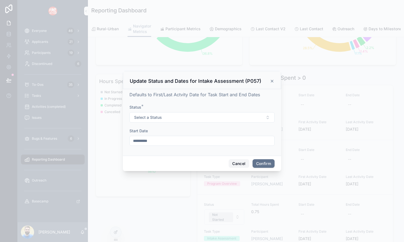
click at [237, 164] on button "Cancel" at bounding box center [239, 163] width 20 height 9
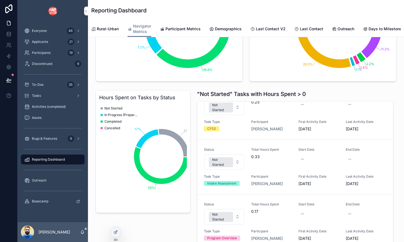
scroll to position [236, 0]
click at [8, 79] on icon at bounding box center [8, 80] width 5 height 5
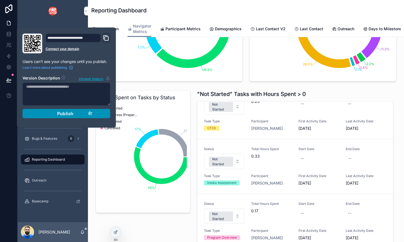
click at [60, 115] on span "Publish" at bounding box center [65, 113] width 16 height 5
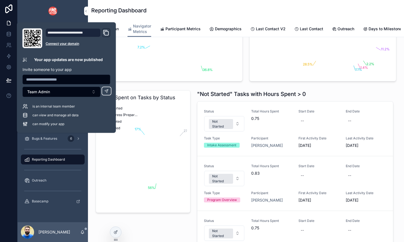
scroll to position [0, 259]
